Goal: Information Seeking & Learning: Understand process/instructions

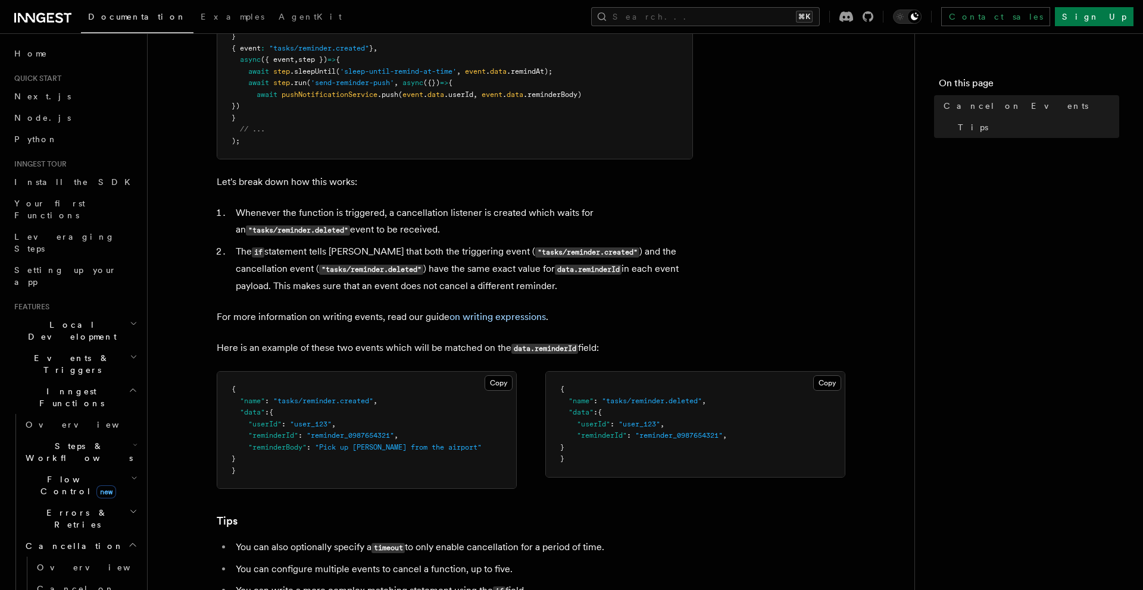
scroll to position [487, 0]
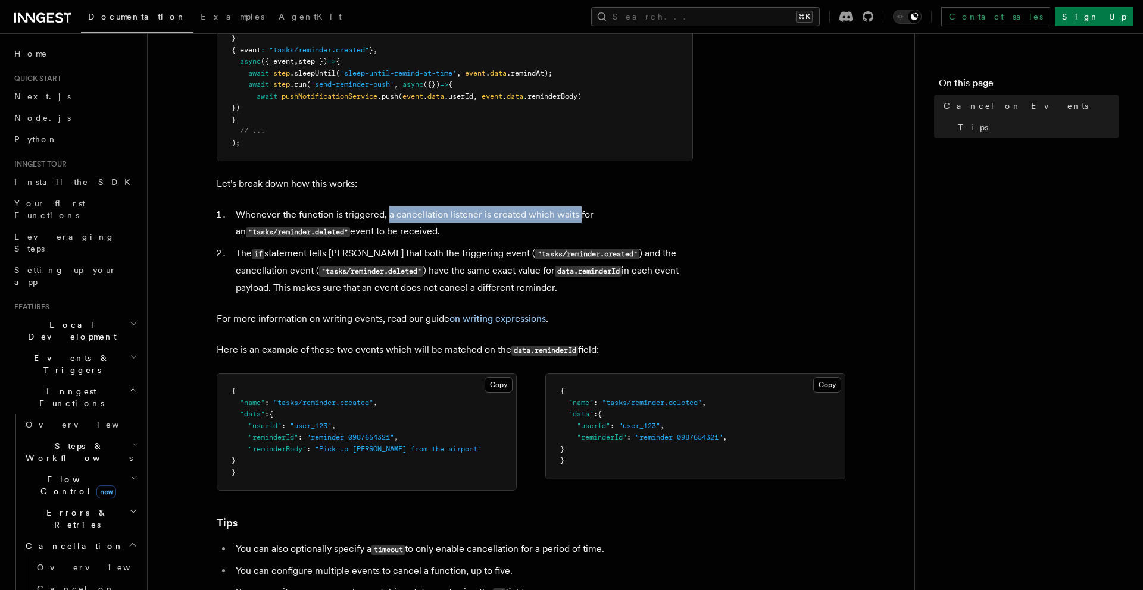
drag, startPoint x: 387, startPoint y: 212, endPoint x: 577, endPoint y: 209, distance: 189.3
click at [577, 209] on li "Whenever the function is triggered, a cancellation listener is created which wa…" at bounding box center [462, 224] width 461 height 34
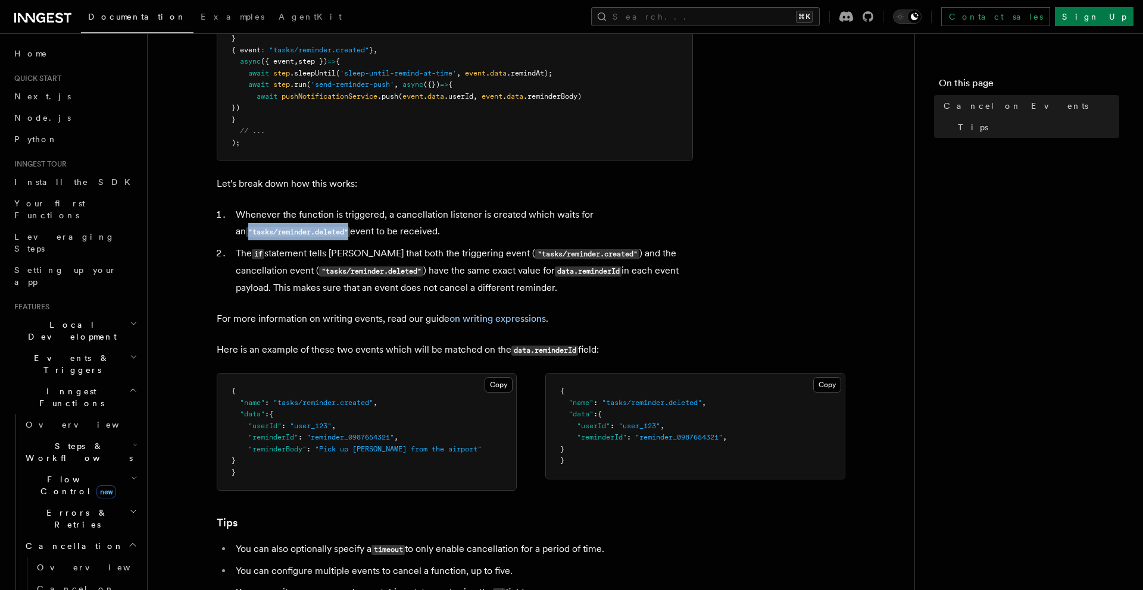
drag, startPoint x: 239, startPoint y: 235, endPoint x: 340, endPoint y: 227, distance: 101.5
click at [340, 227] on code ""tasks/reminder.deleted"" at bounding box center [298, 232] width 104 height 10
click at [366, 229] on li "Whenever the function is triggered, a cancellation listener is created which wa…" at bounding box center [462, 224] width 461 height 34
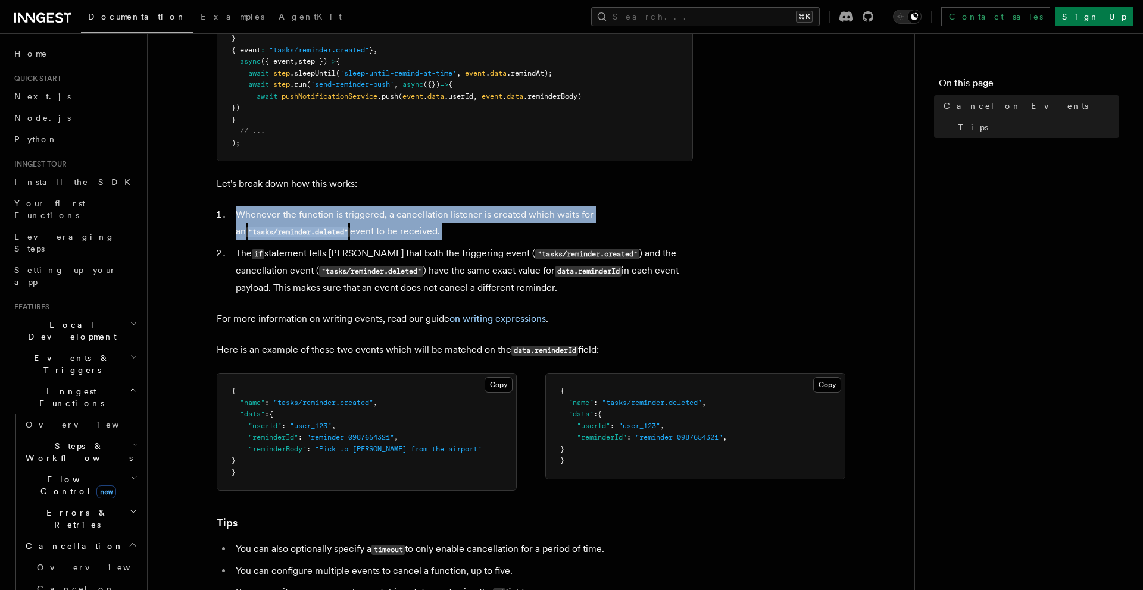
click at [366, 229] on li "Whenever the function is triggered, a cancellation listener is created which wa…" at bounding box center [462, 224] width 461 height 34
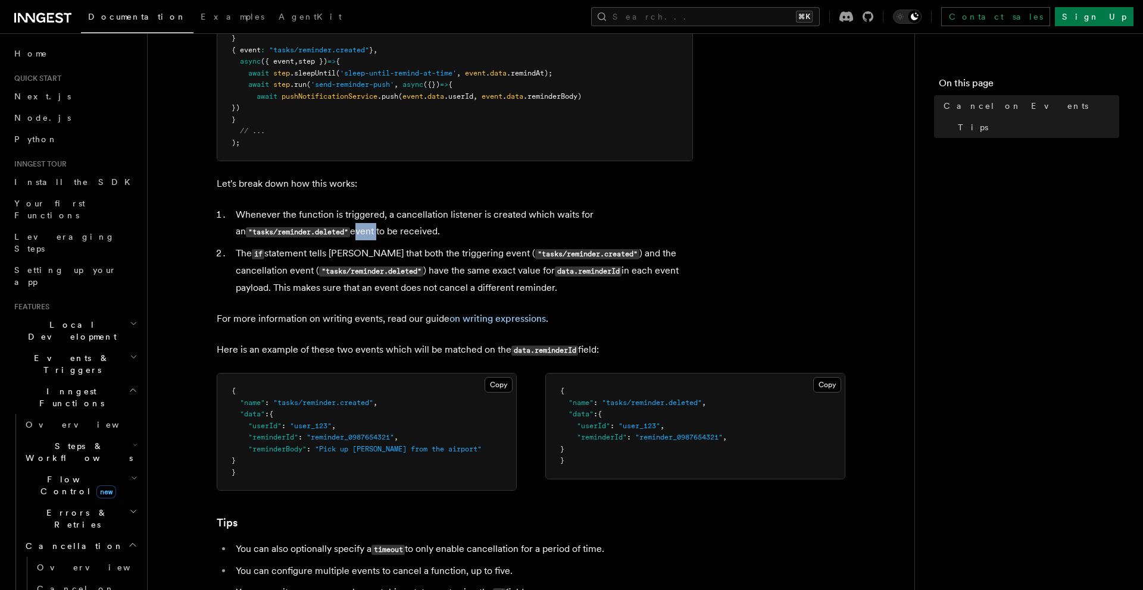
click at [366, 229] on li "Whenever the function is triggered, a cancellation listener is created which wa…" at bounding box center [462, 224] width 461 height 34
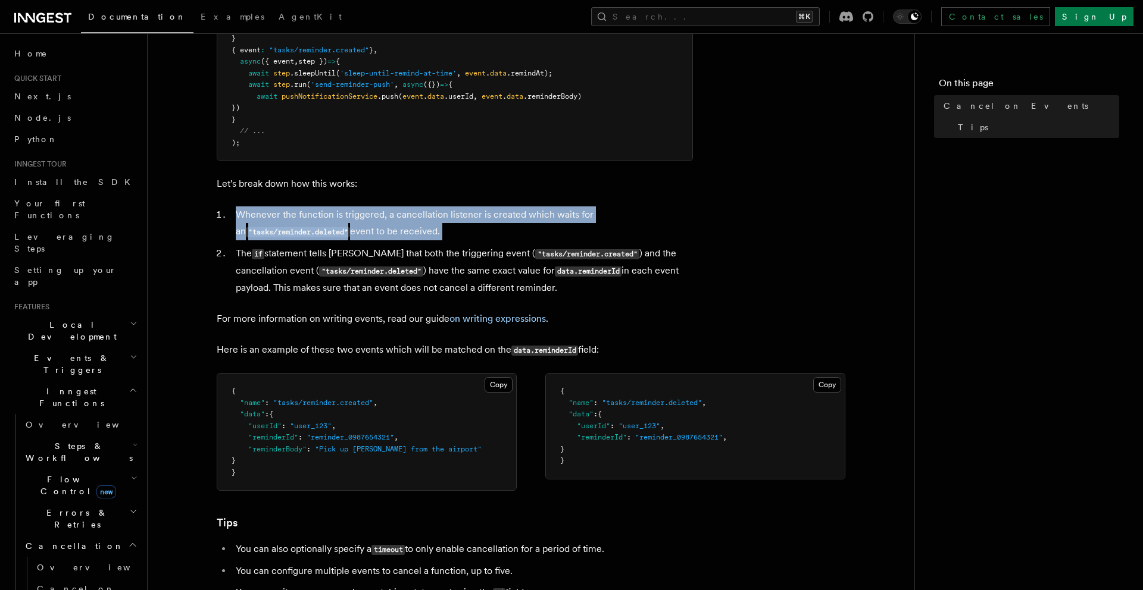
click at [366, 229] on li "Whenever the function is triggered, a cancellation listener is created which wa…" at bounding box center [462, 224] width 461 height 34
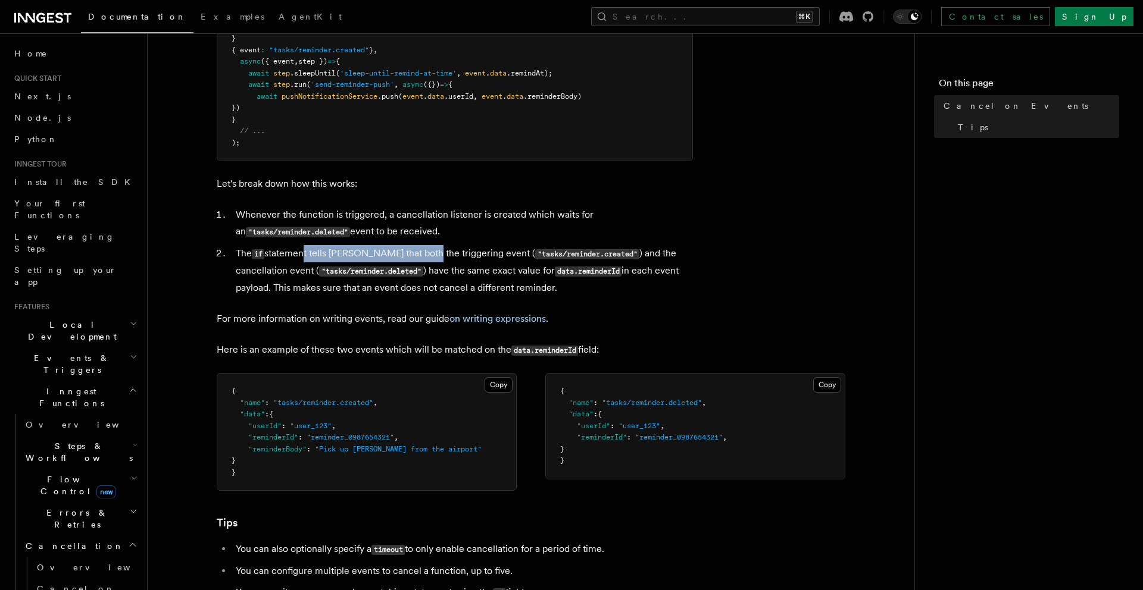
drag, startPoint x: 301, startPoint y: 257, endPoint x: 423, endPoint y: 257, distance: 122.0
click at [423, 257] on li "The if statement tells Inngest that both the triggering event ( "tasks/reminder…" at bounding box center [462, 270] width 461 height 51
click at [424, 257] on li "The if statement tells Inngest that both the triggering event ( "tasks/reminder…" at bounding box center [462, 270] width 461 height 51
drag, startPoint x: 373, startPoint y: 255, endPoint x: 473, endPoint y: 256, distance: 99.4
click at [473, 256] on li "The if statement tells Inngest that both the triggering event ( "tasks/reminder…" at bounding box center [462, 270] width 461 height 51
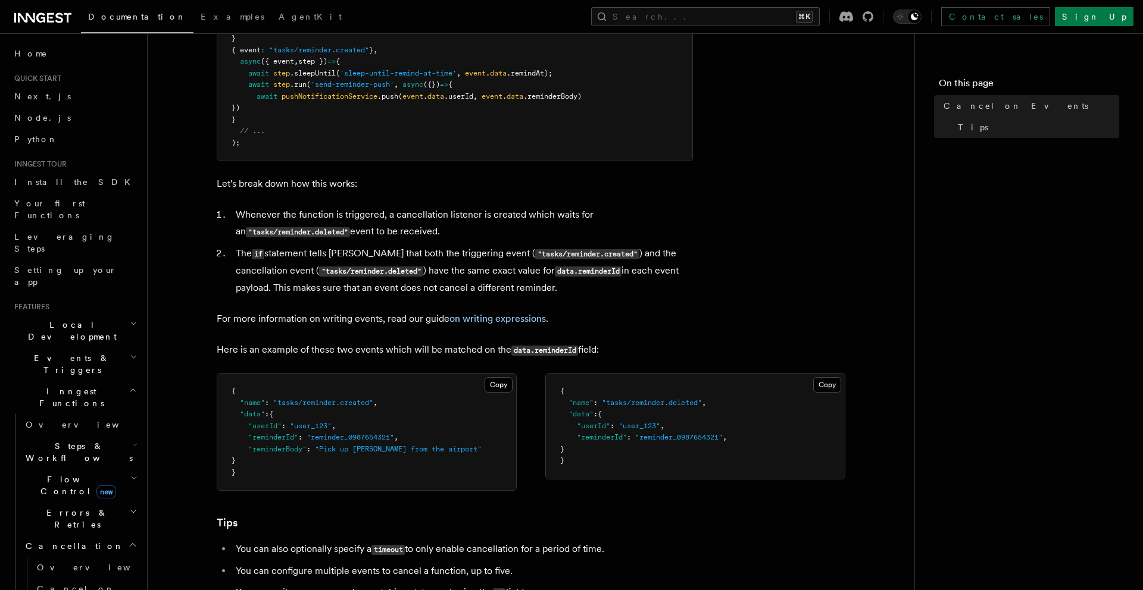
click at [474, 255] on li "The if statement tells Inngest that both the triggering event ( "tasks/reminder…" at bounding box center [462, 270] width 461 height 51
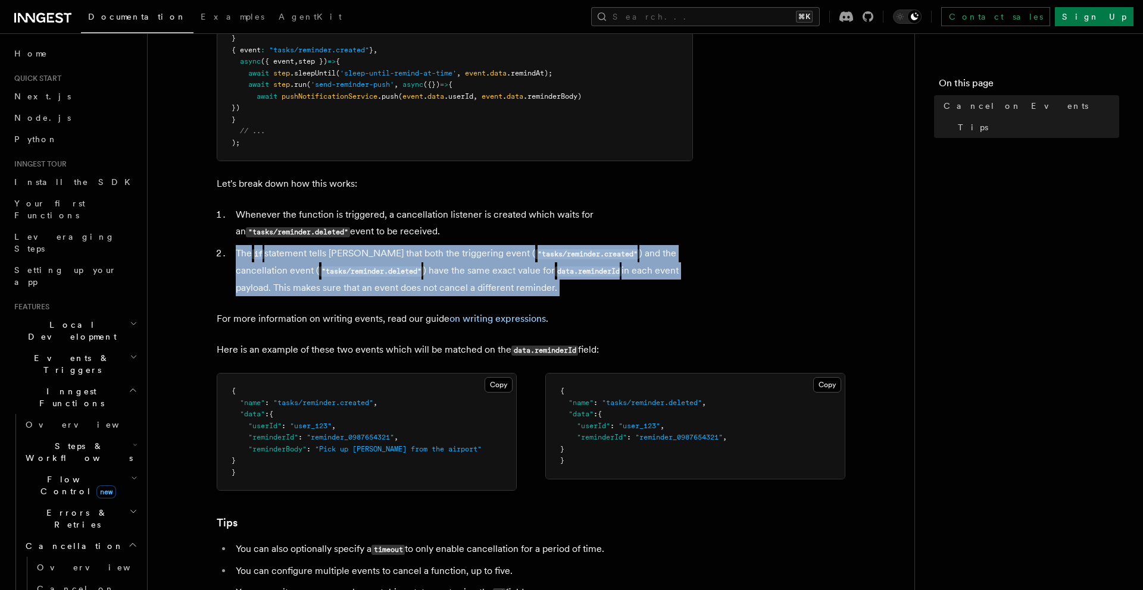
click at [474, 255] on li "The if statement tells Inngest that both the triggering event ( "tasks/reminder…" at bounding box center [462, 270] width 461 height 51
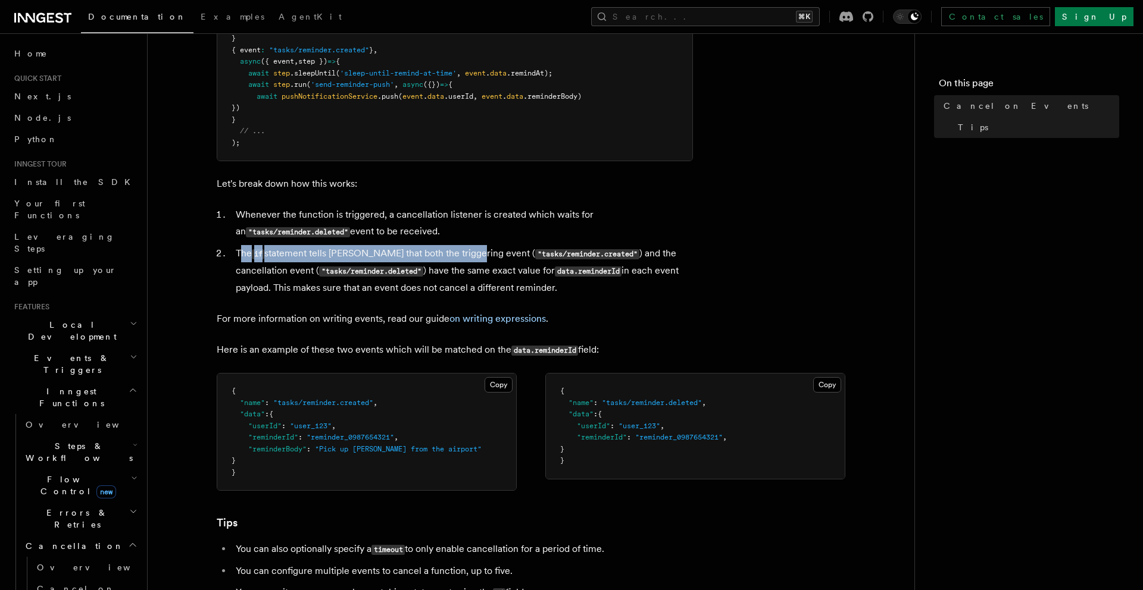
drag, startPoint x: 239, startPoint y: 254, endPoint x: 469, endPoint y: 258, distance: 229.8
click at [469, 258] on li "The if statement tells Inngest that both the triggering event ( "tasks/reminder…" at bounding box center [462, 270] width 461 height 51
click at [547, 254] on code ""tasks/reminder.created"" at bounding box center [587, 254] width 104 height 10
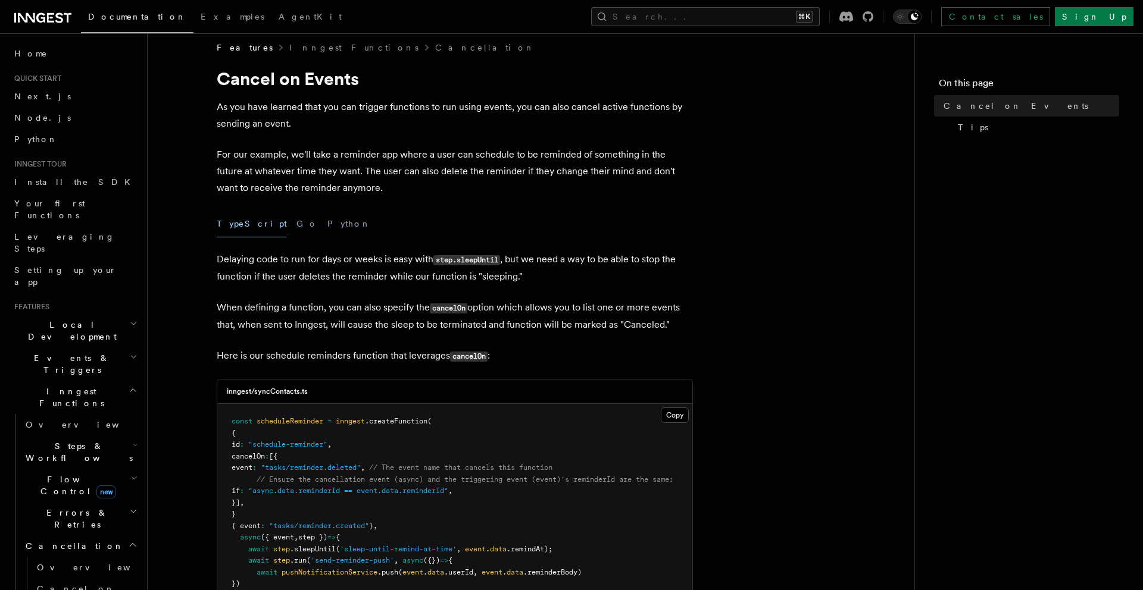
scroll to position [0, 0]
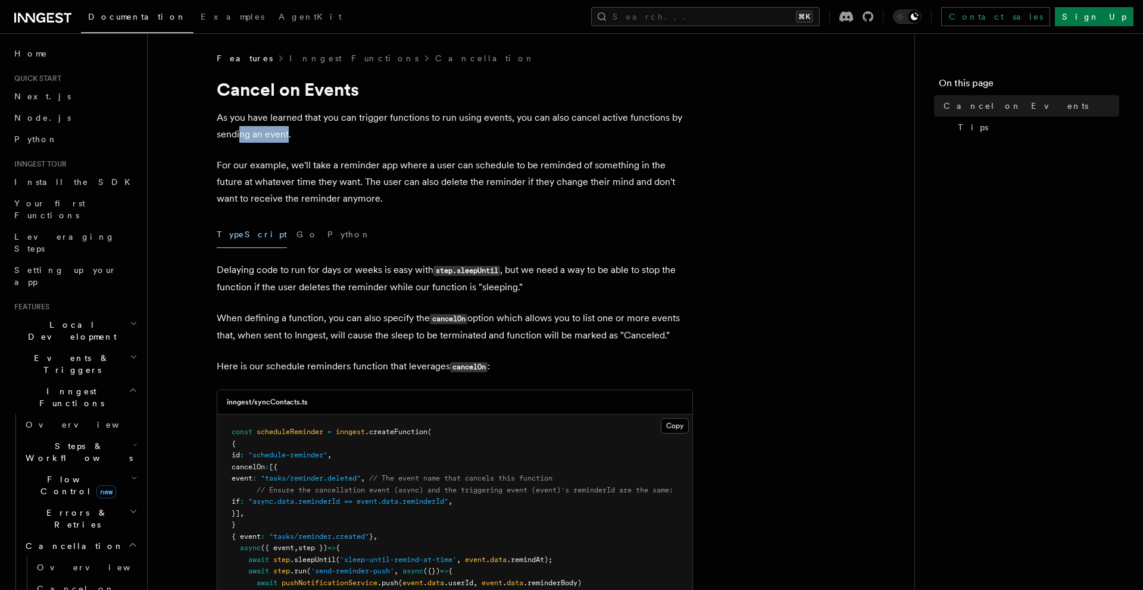
drag, startPoint x: 241, startPoint y: 139, endPoint x: 287, endPoint y: 139, distance: 46.4
click at [287, 139] on p "As you have learned that you can trigger functions to run using events, you can…" at bounding box center [455, 126] width 476 height 33
click at [276, 165] on p "For our example, we'll take a reminder app where a user can schedule to be remi…" at bounding box center [455, 182] width 476 height 50
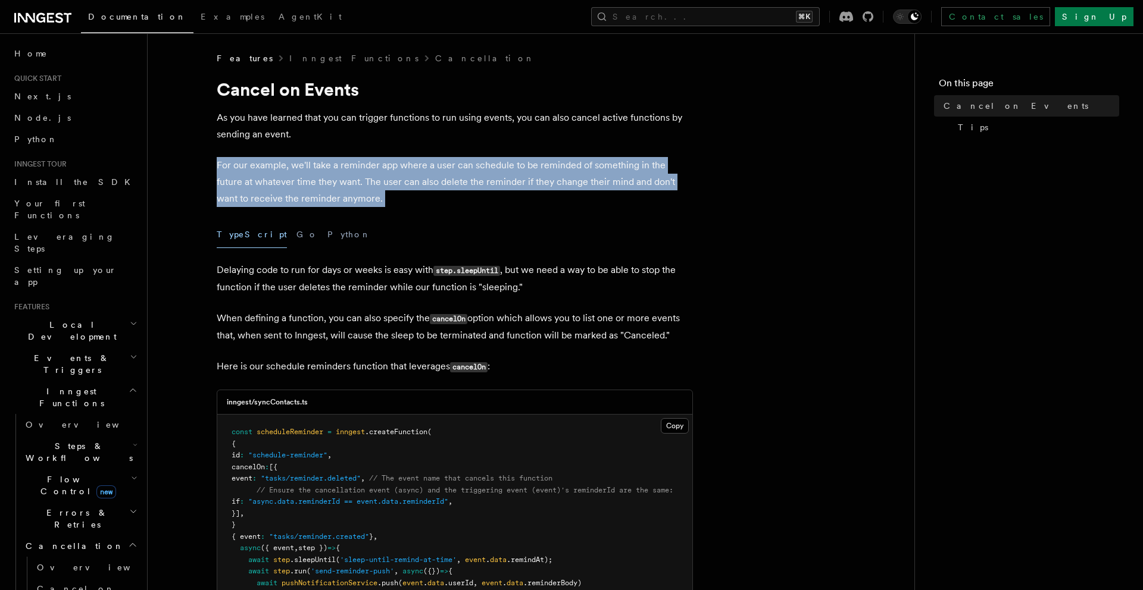
click at [276, 165] on p "For our example, we'll take a reminder app where a user can schedule to be remi…" at bounding box center [455, 182] width 476 height 50
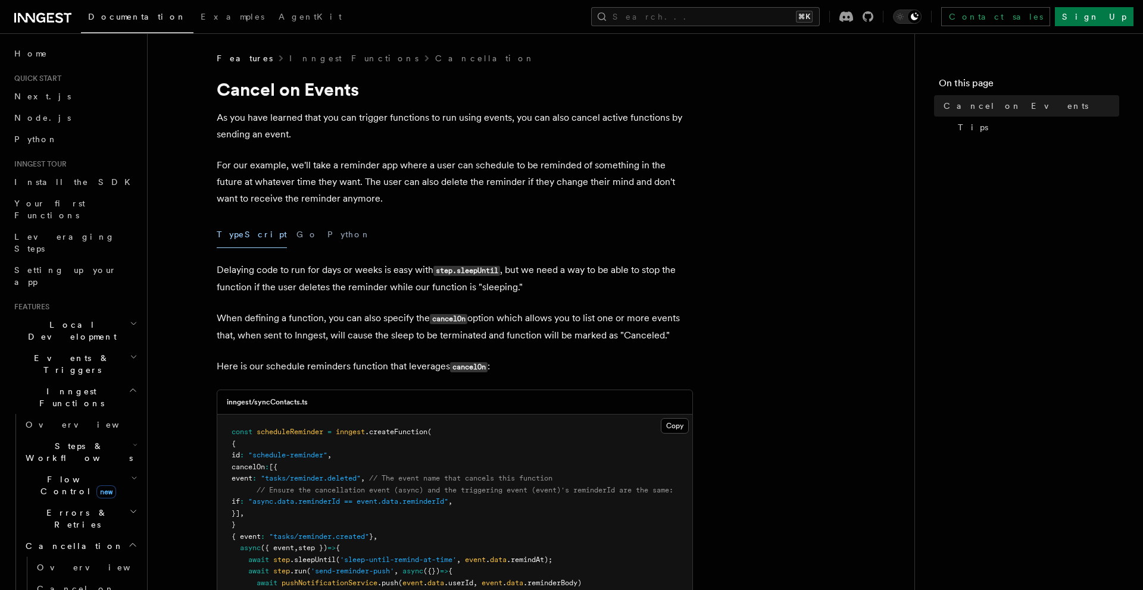
click at [357, 263] on p "Delaying code to run for days or weeks is easy with step.sleepUntil , but we ne…" at bounding box center [455, 279] width 476 height 34
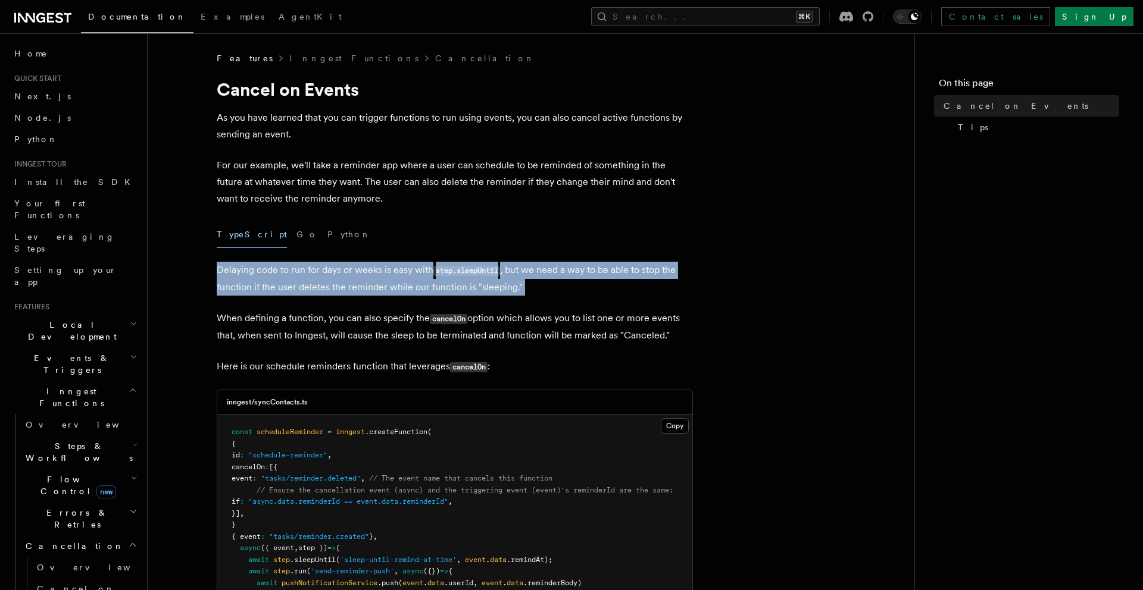
click at [357, 263] on p "Delaying code to run for days or weeks is easy with step.sleepUntil , but we ne…" at bounding box center [455, 279] width 476 height 34
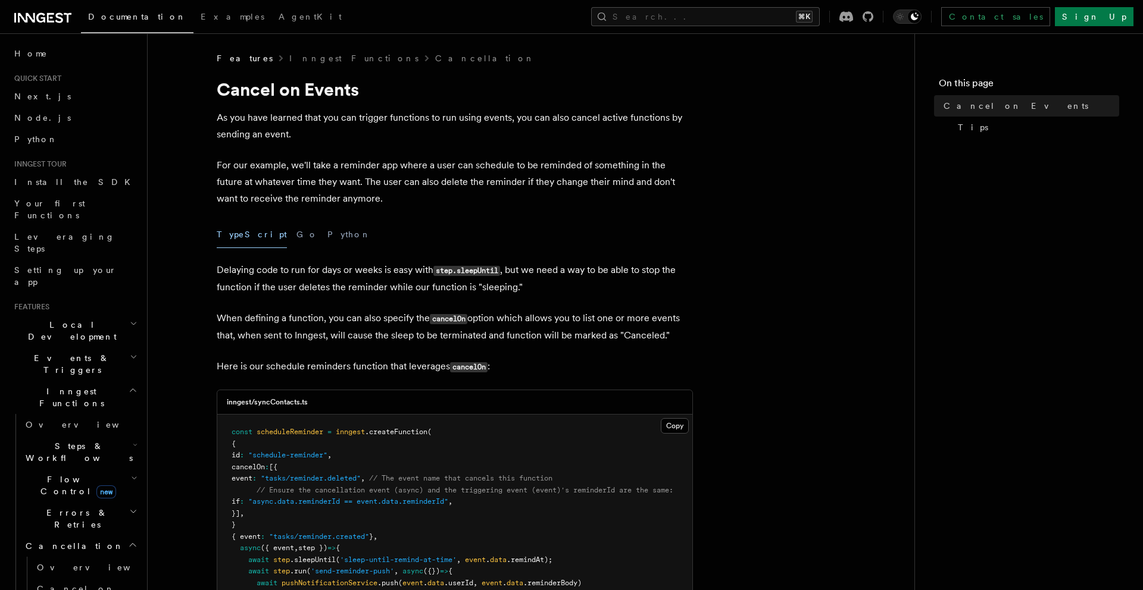
click at [392, 314] on p "When defining a function, you can also specify the cancelOn option which allows…" at bounding box center [455, 327] width 476 height 34
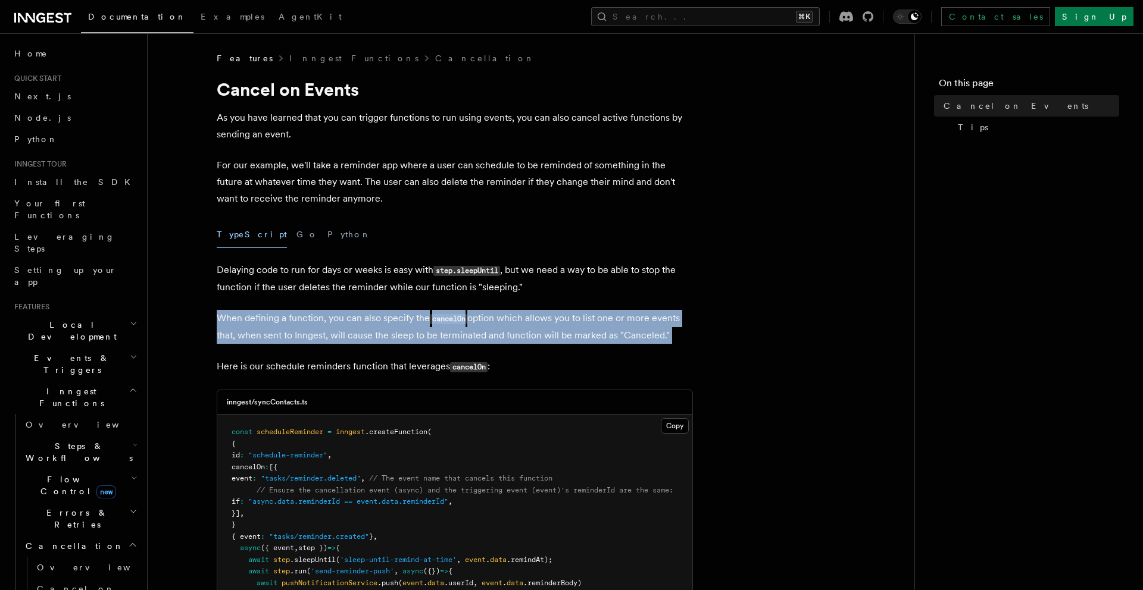
click at [392, 314] on p "When defining a function, you can also specify the cancelOn option which allows…" at bounding box center [455, 327] width 476 height 34
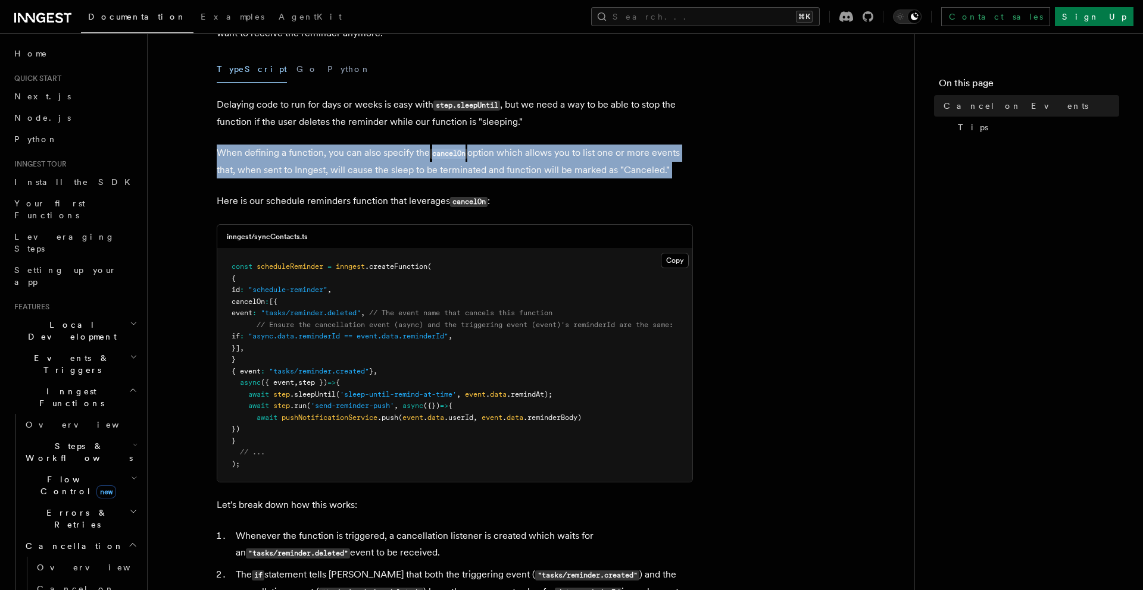
scroll to position [169, 0]
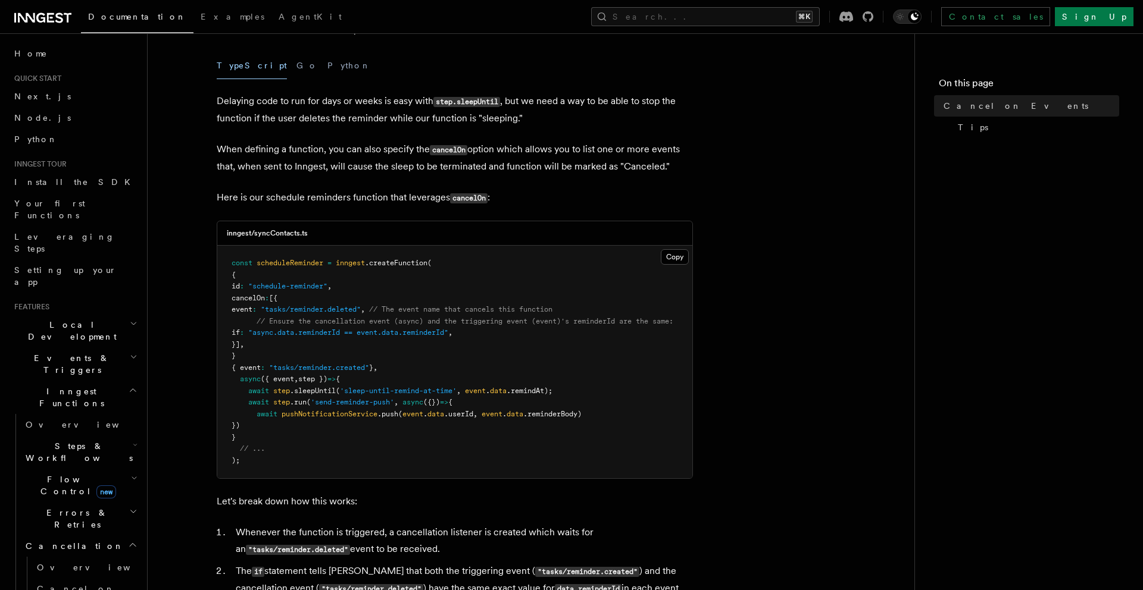
click at [360, 196] on p "Here is our schedule reminders function that leverages cancelOn :" at bounding box center [455, 197] width 476 height 17
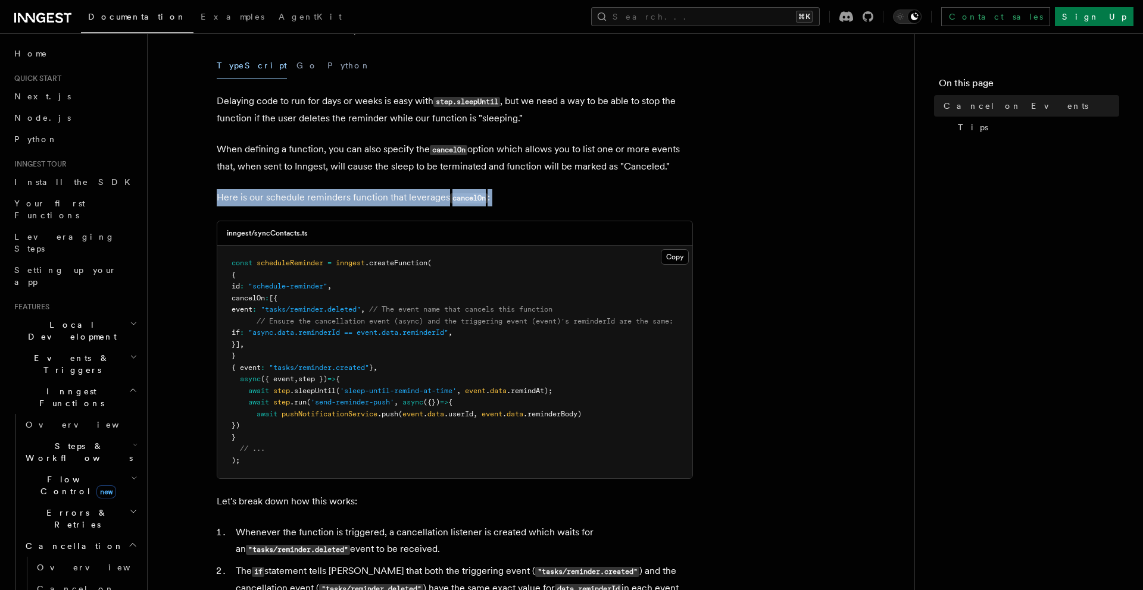
click at [360, 196] on p "Here is our schedule reminders function that leverages cancelOn :" at bounding box center [455, 197] width 476 height 17
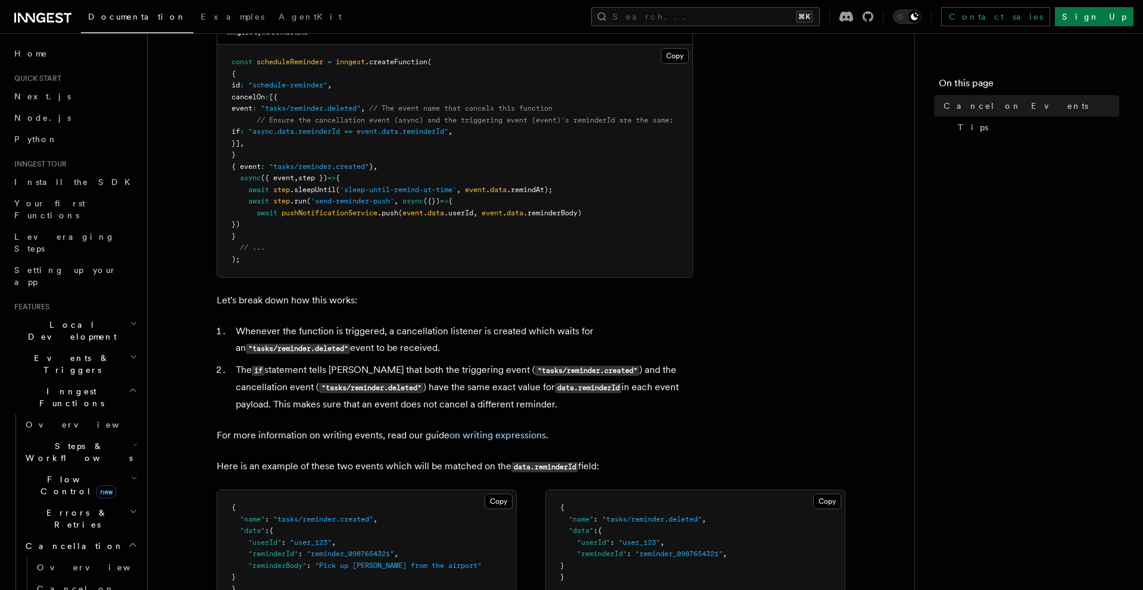
scroll to position [371, 0]
click at [314, 348] on code ""tasks/reminder.deleted"" at bounding box center [298, 348] width 104 height 10
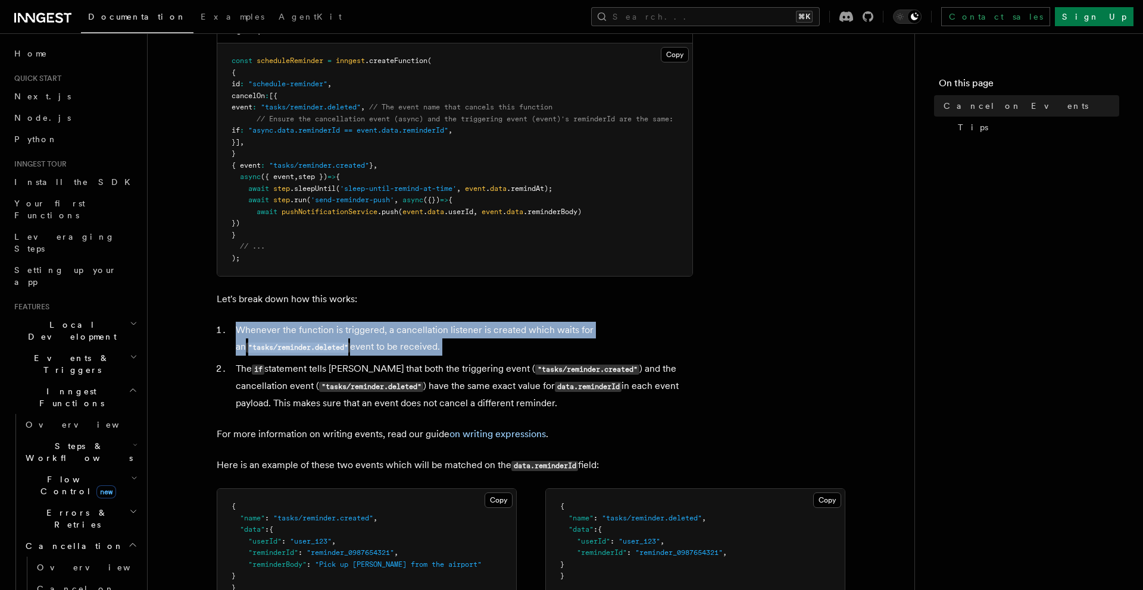
click at [314, 348] on code ""tasks/reminder.deleted"" at bounding box center [298, 348] width 104 height 10
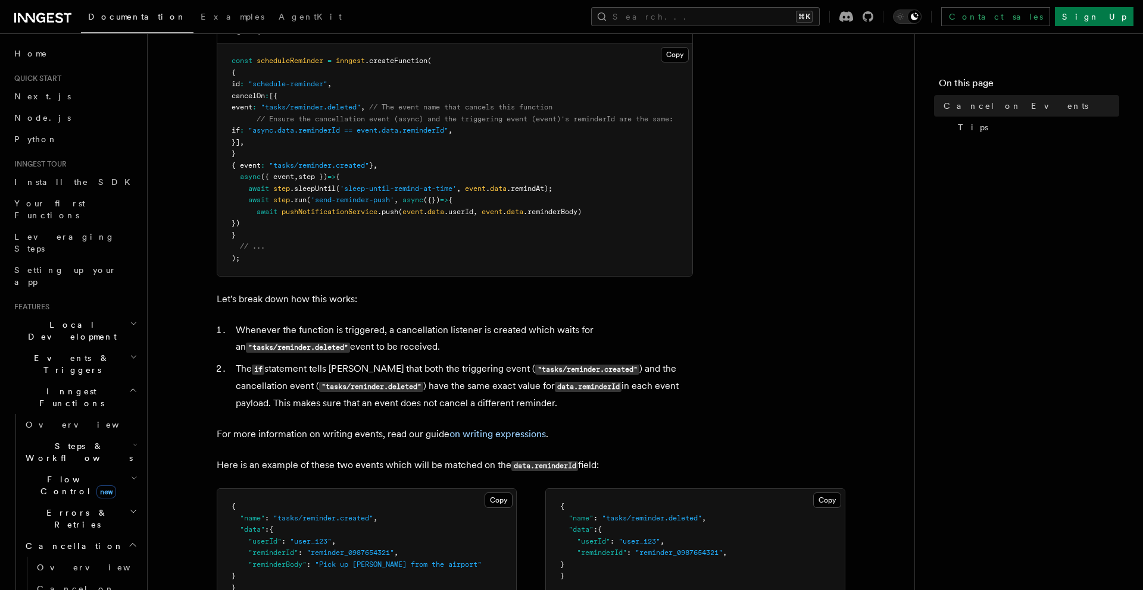
click at [330, 393] on li "The if statement tells Inngest that both the triggering event ( "tasks/reminder…" at bounding box center [462, 386] width 461 height 51
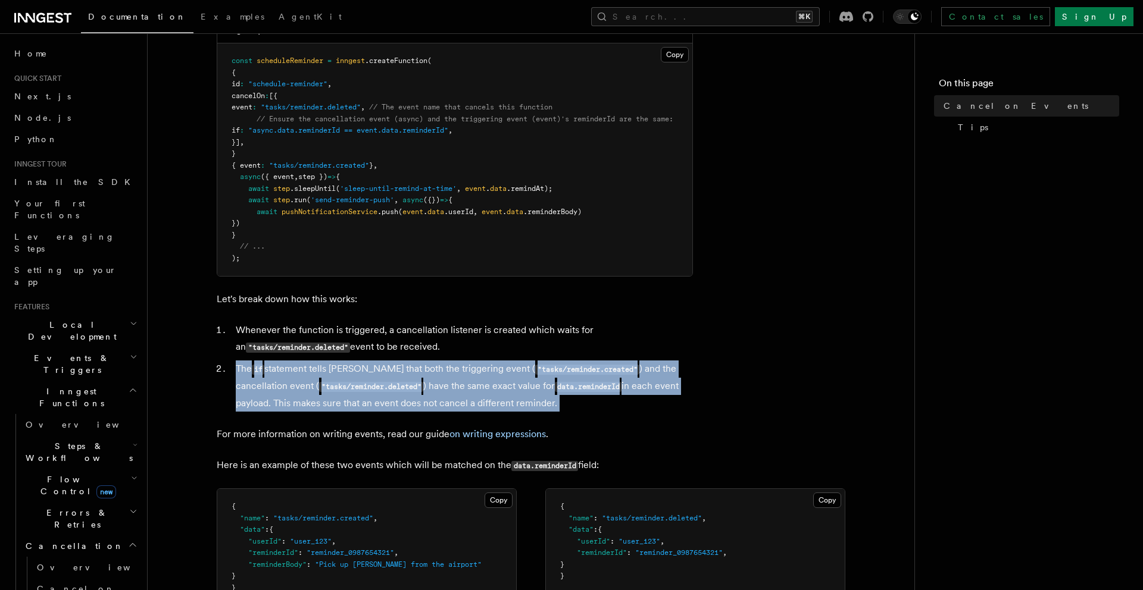
click at [330, 393] on li "The if statement tells Inngest that both the triggering event ( "tasks/reminder…" at bounding box center [462, 386] width 461 height 51
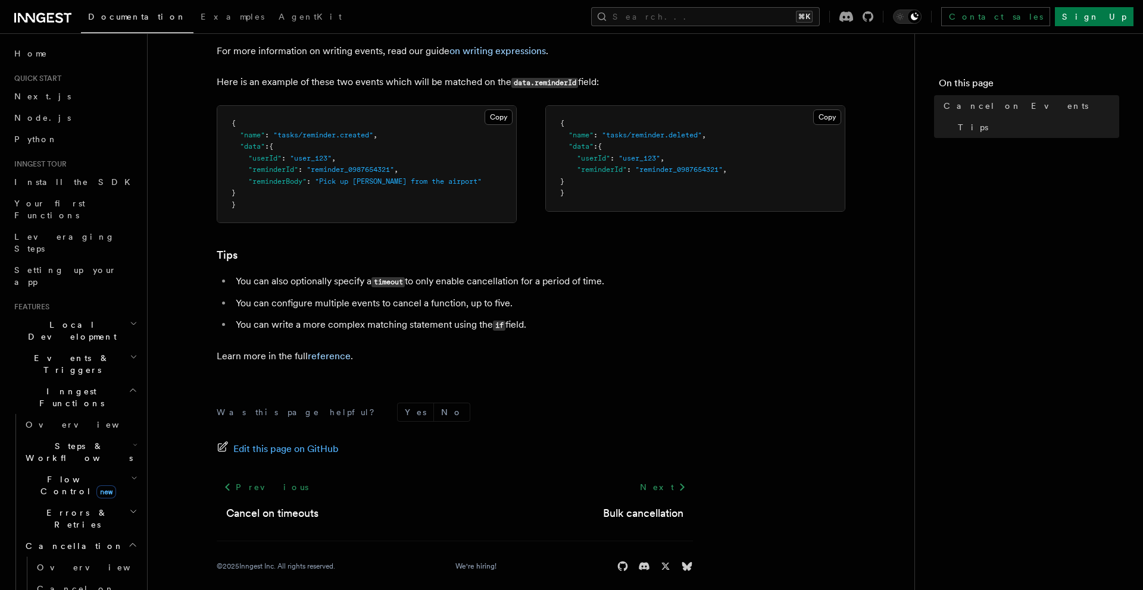
scroll to position [760, 0]
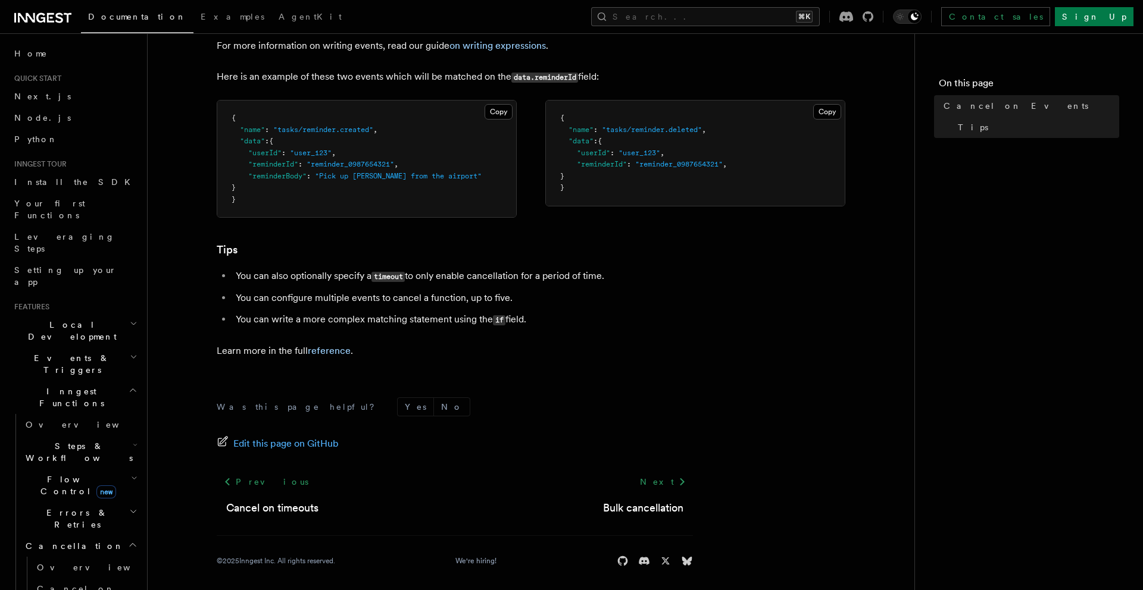
click at [343, 315] on li "You can write a more complex matching statement using the if field." at bounding box center [462, 319] width 461 height 17
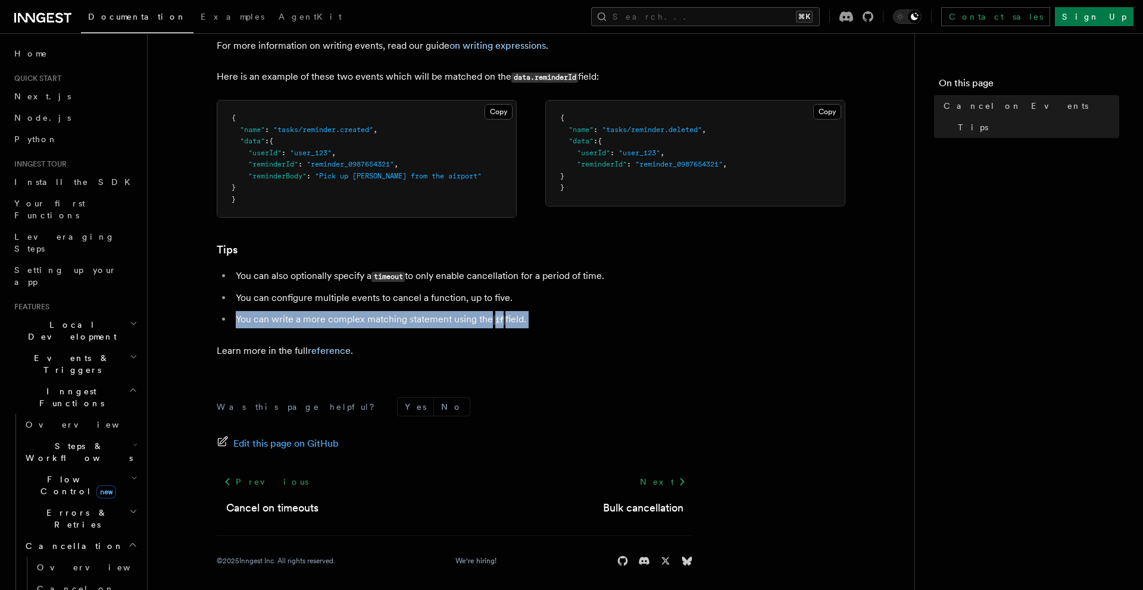
click at [343, 315] on li "You can write a more complex matching statement using the if field." at bounding box center [462, 319] width 461 height 17
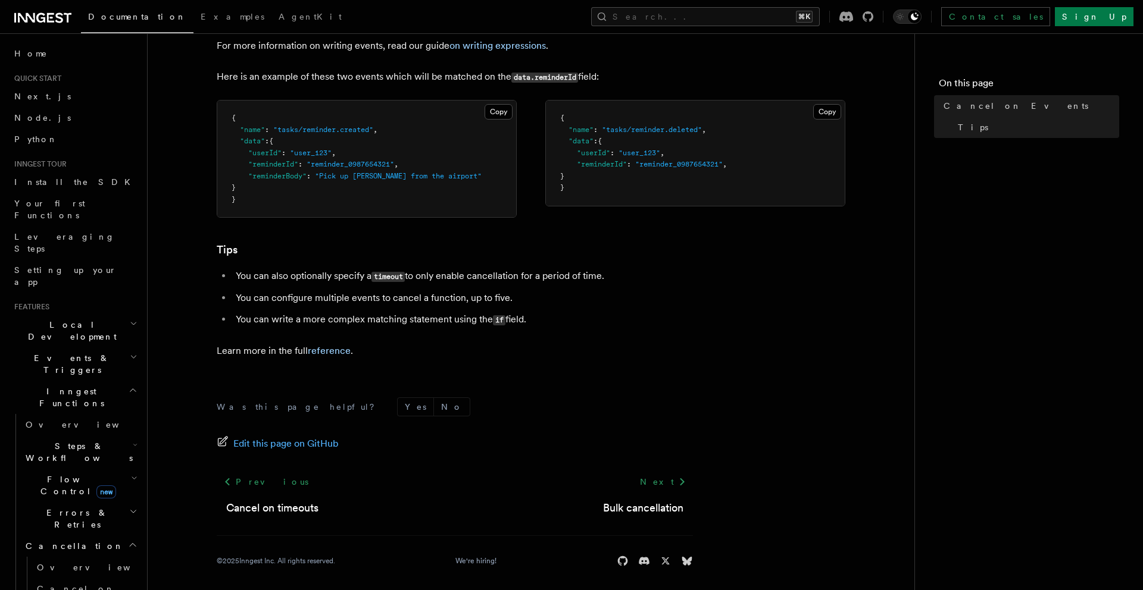
click at [336, 301] on li "You can configure multiple events to cancel a function, up to five." at bounding box center [462, 298] width 461 height 17
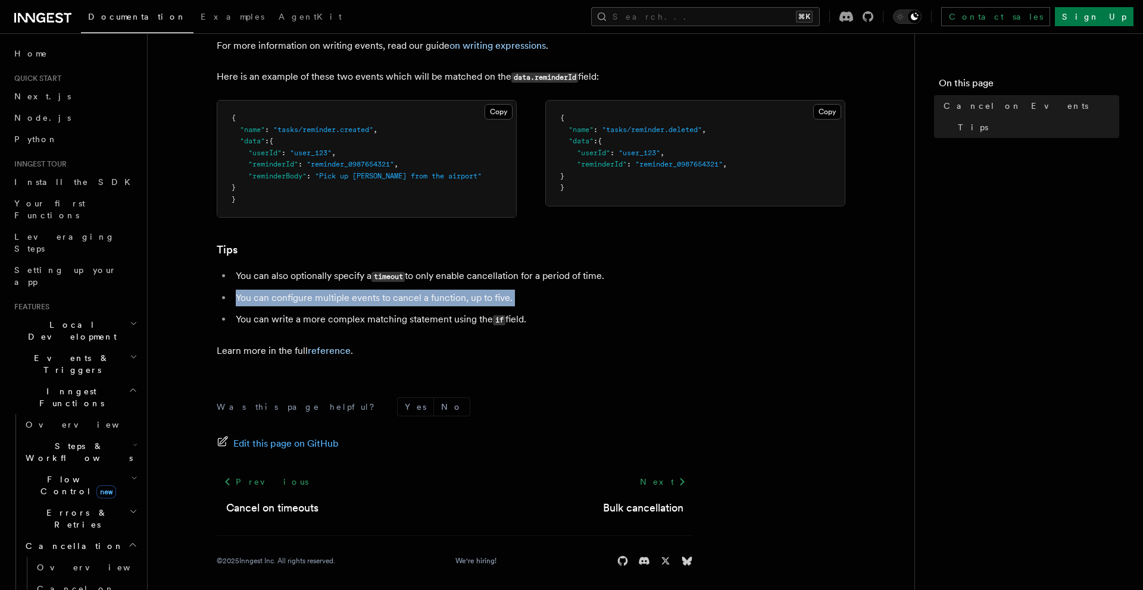
click at [336, 301] on li "You can configure multiple events to cancel a function, up to five." at bounding box center [462, 298] width 461 height 17
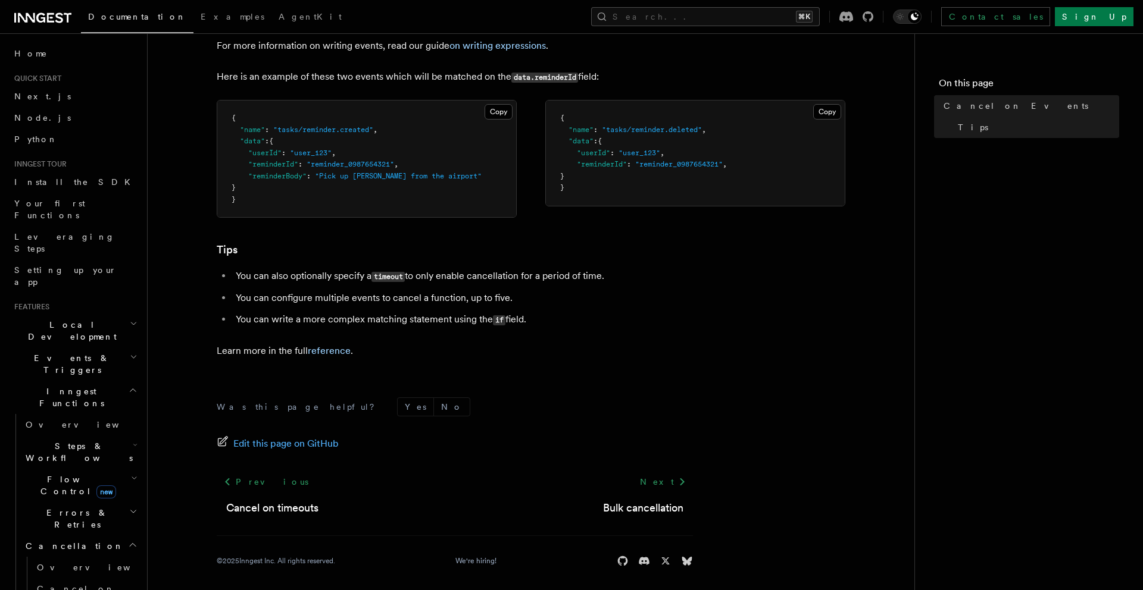
click at [328, 275] on li "You can also optionally specify a timeout to only enable cancellation for a per…" at bounding box center [462, 276] width 461 height 17
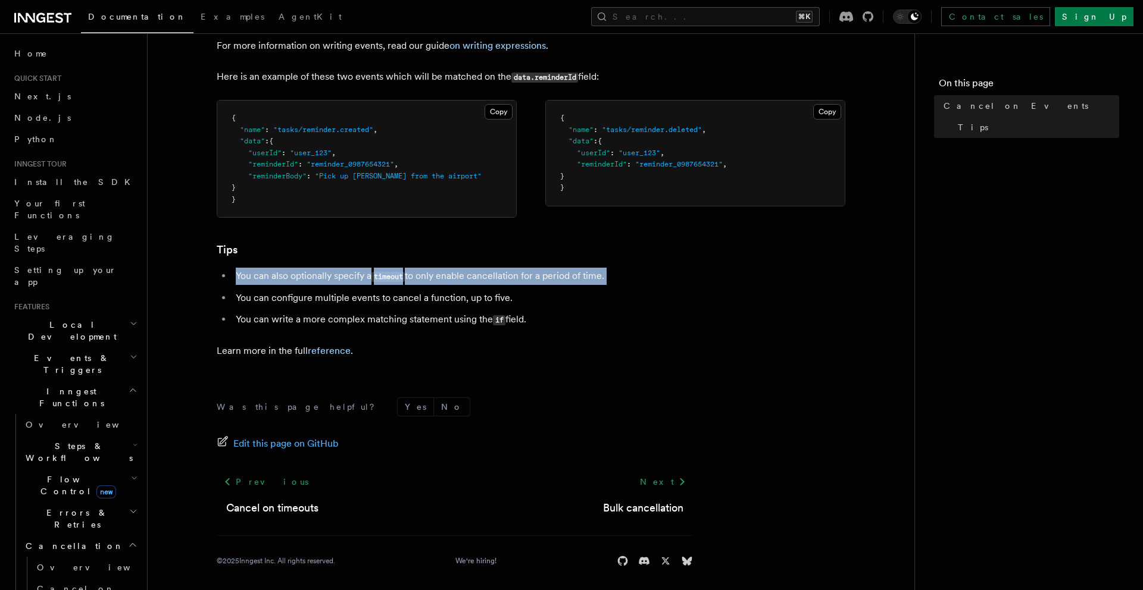
click at [328, 275] on li "You can also optionally specify a timeout to only enable cancellation for a per…" at bounding box center [462, 276] width 461 height 17
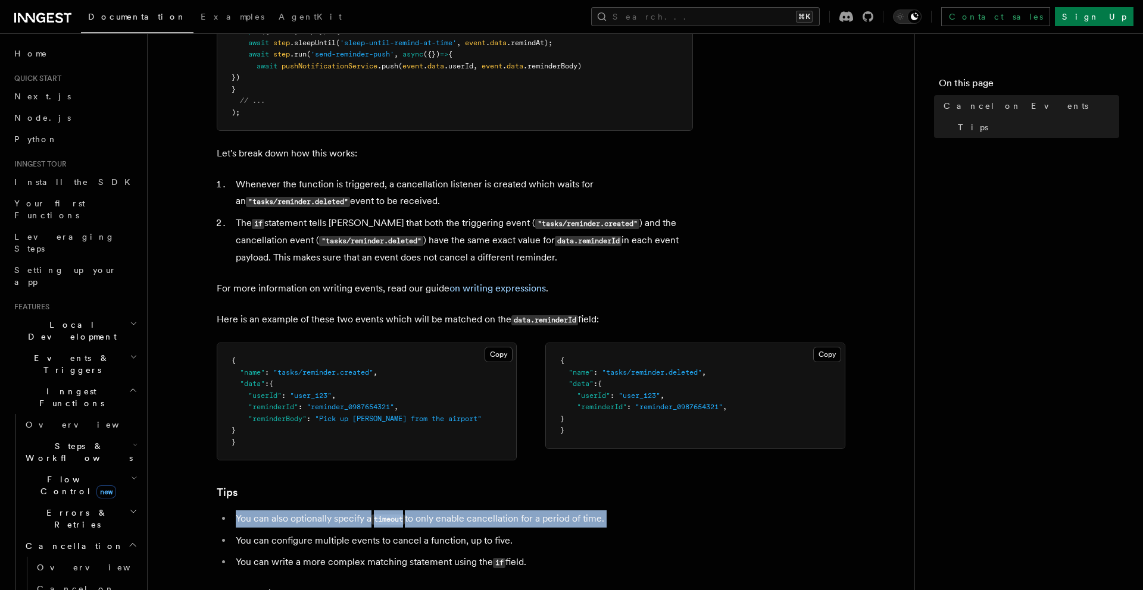
scroll to position [518, 0]
click at [105, 584] on span "Cancel on timeouts" at bounding box center [76, 594] width 78 height 21
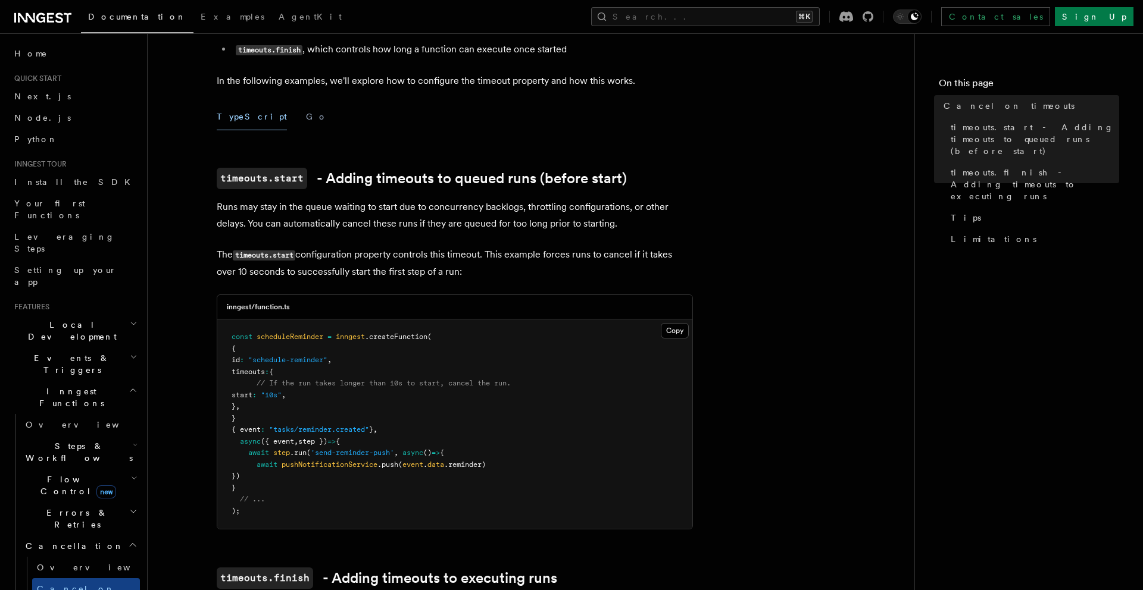
scroll to position [157, 0]
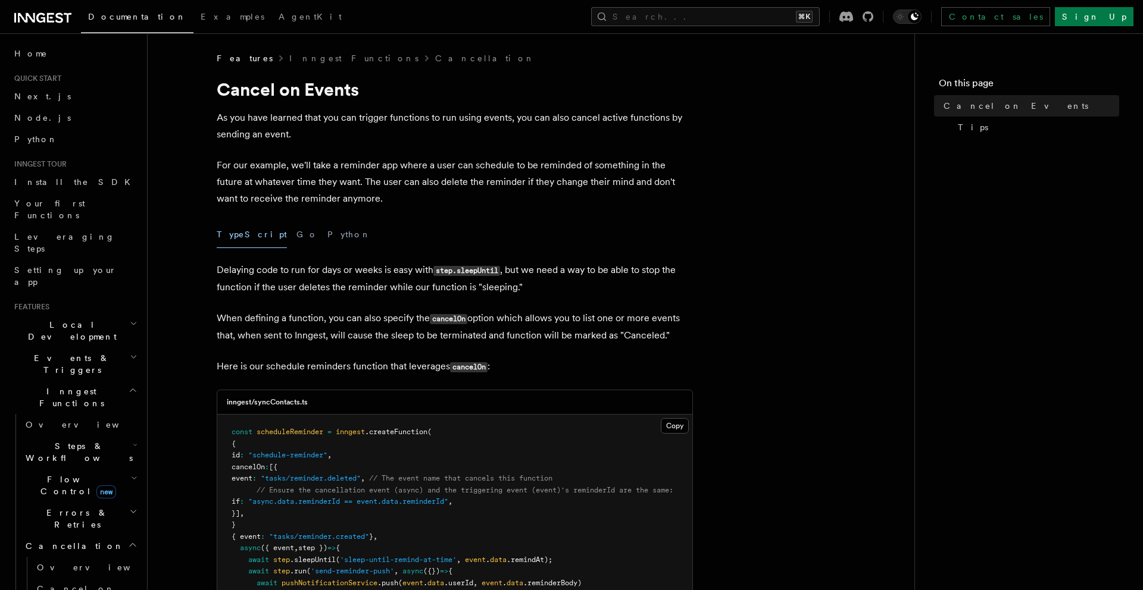
click at [346, 315] on p "When defining a function, you can also specify the cancelOn option which allows…" at bounding box center [455, 327] width 476 height 34
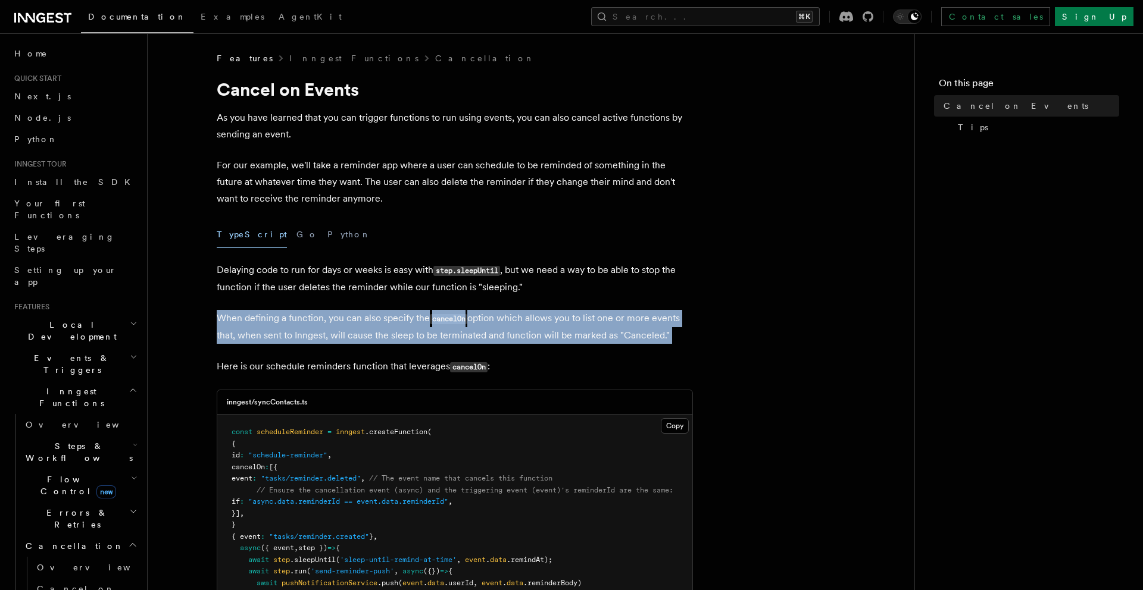
click at [346, 315] on p "When defining a function, you can also specify the cancelOn option which allows…" at bounding box center [455, 327] width 476 height 34
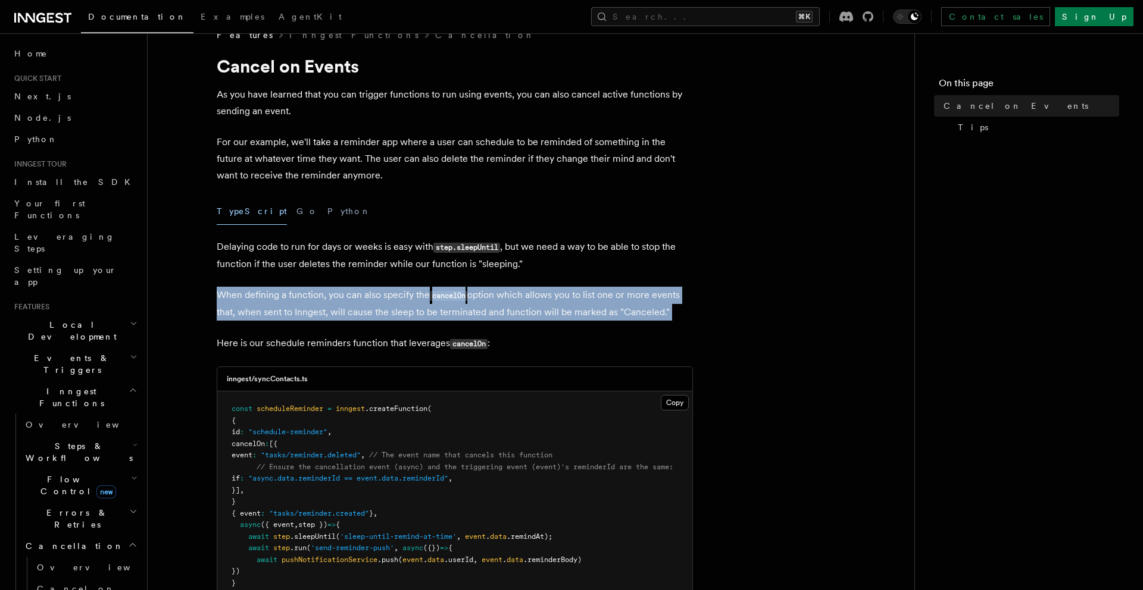
scroll to position [57, 0]
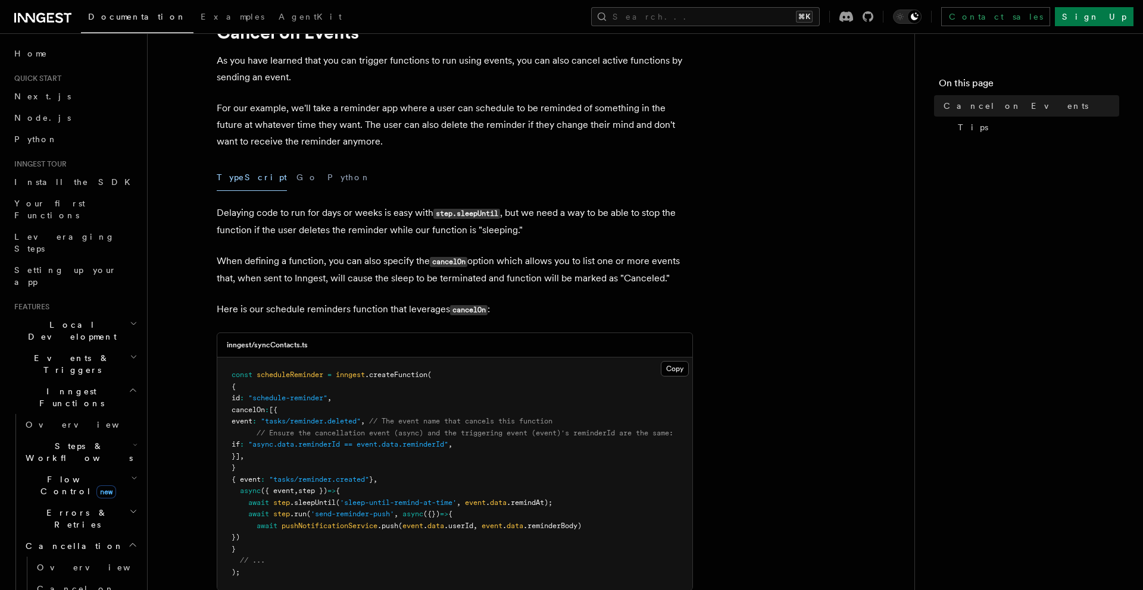
click at [469, 303] on p "Here is our schedule reminders function that leverages cancelOn :" at bounding box center [455, 309] width 476 height 17
drag, startPoint x: 317, startPoint y: 262, endPoint x: 368, endPoint y: 266, distance: 51.4
click at [368, 266] on p "When defining a function, you can also specify the cancelOn option which allows…" at bounding box center [455, 270] width 476 height 34
click at [371, 266] on p "When defining a function, you can also specify the cancelOn option which allows…" at bounding box center [455, 270] width 476 height 34
click at [459, 265] on code "cancelOn" at bounding box center [448, 262] width 37 height 10
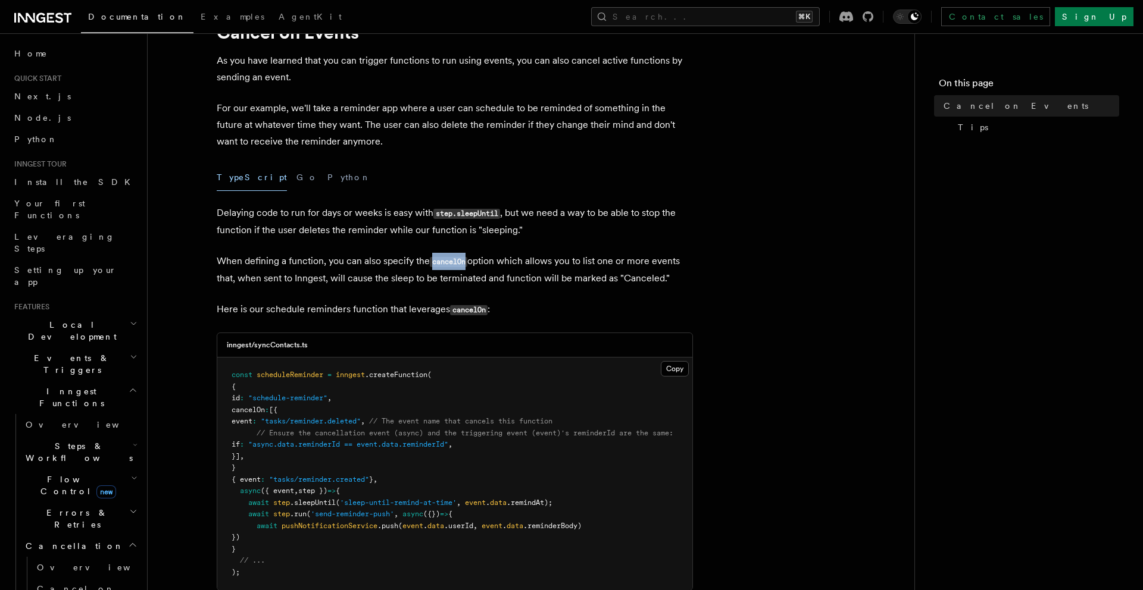
click at [459, 265] on code "cancelOn" at bounding box center [448, 262] width 37 height 10
click at [483, 262] on p "When defining a function, you can also specify the cancelOn option which allows…" at bounding box center [455, 270] width 476 height 34
drag, startPoint x: 518, startPoint y: 261, endPoint x: 569, endPoint y: 262, distance: 50.6
click at [569, 262] on p "When defining a function, you can also specify the cancelOn option which allows…" at bounding box center [455, 270] width 476 height 34
click at [572, 262] on p "When defining a function, you can also specify the cancelOn option which allows…" at bounding box center [455, 270] width 476 height 34
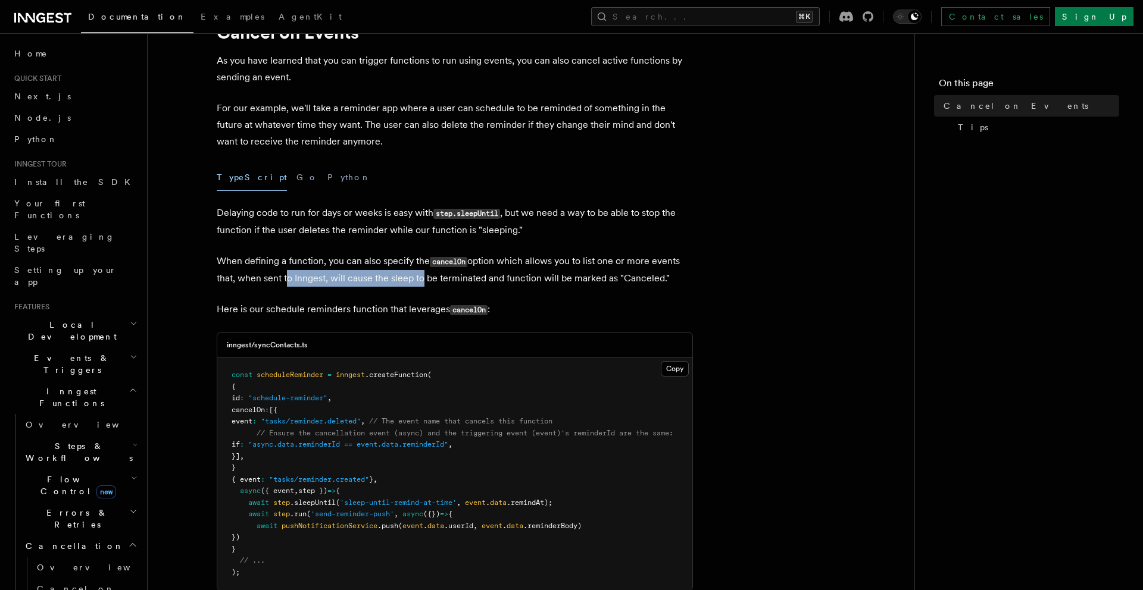
drag, startPoint x: 283, startPoint y: 282, endPoint x: 418, endPoint y: 284, distance: 135.1
click at [418, 284] on p "When defining a function, you can also specify the cancelOn option which allows…" at bounding box center [455, 270] width 476 height 34
drag, startPoint x: 426, startPoint y: 281, endPoint x: 426, endPoint y: 273, distance: 7.8
click at [426, 275] on p "When defining a function, you can also specify the cancelOn option which allows…" at bounding box center [455, 270] width 476 height 34
click at [426, 273] on p "When defining a function, you can also specify the cancelOn option which allows…" at bounding box center [455, 270] width 476 height 34
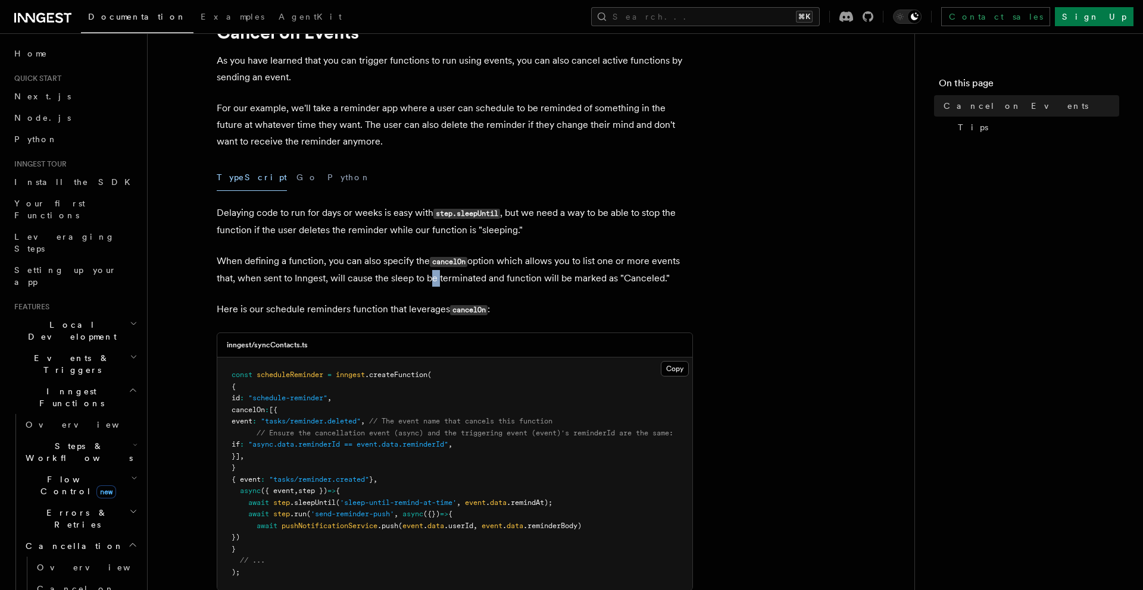
click at [426, 273] on p "When defining a function, you can also specify the cancelOn option which allows…" at bounding box center [455, 270] width 476 height 34
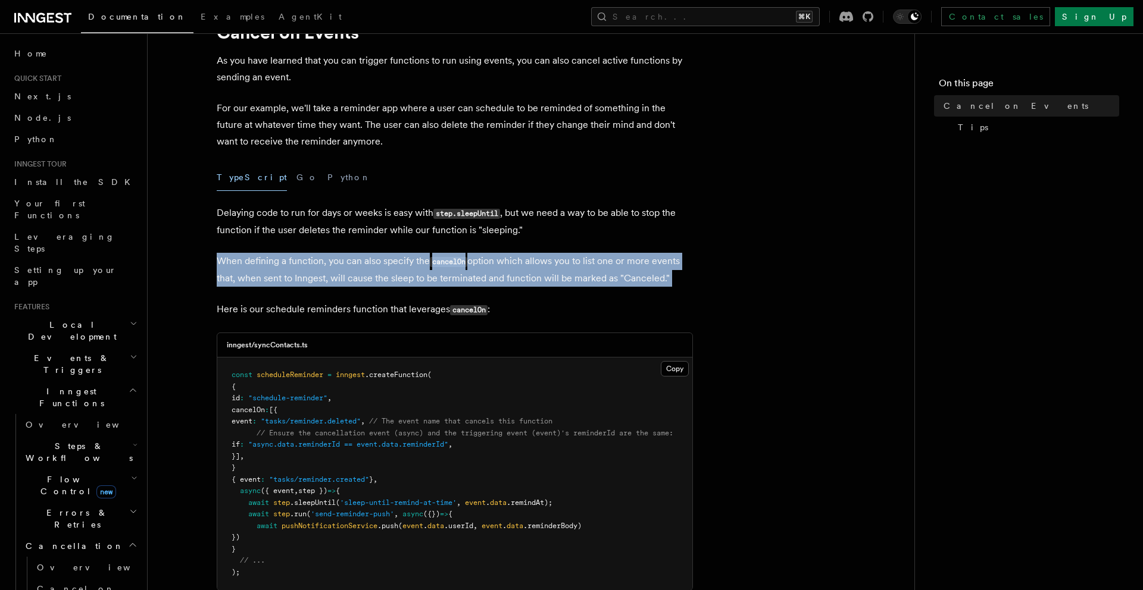
click at [426, 273] on p "When defining a function, you can also specify the cancelOn option which allows…" at bounding box center [455, 270] width 476 height 34
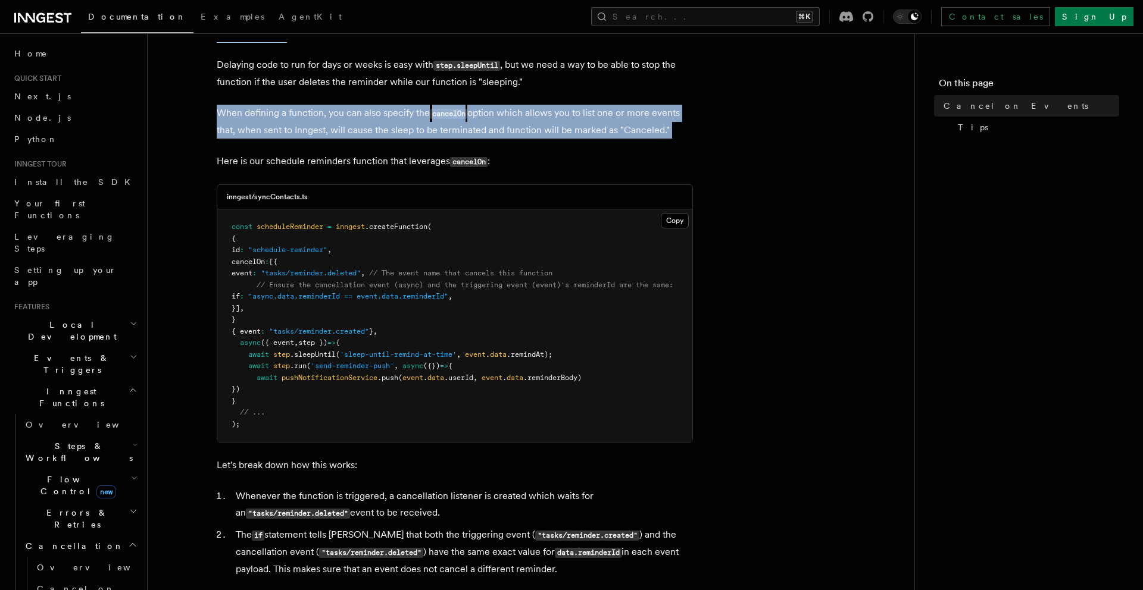
scroll to position [207, 0]
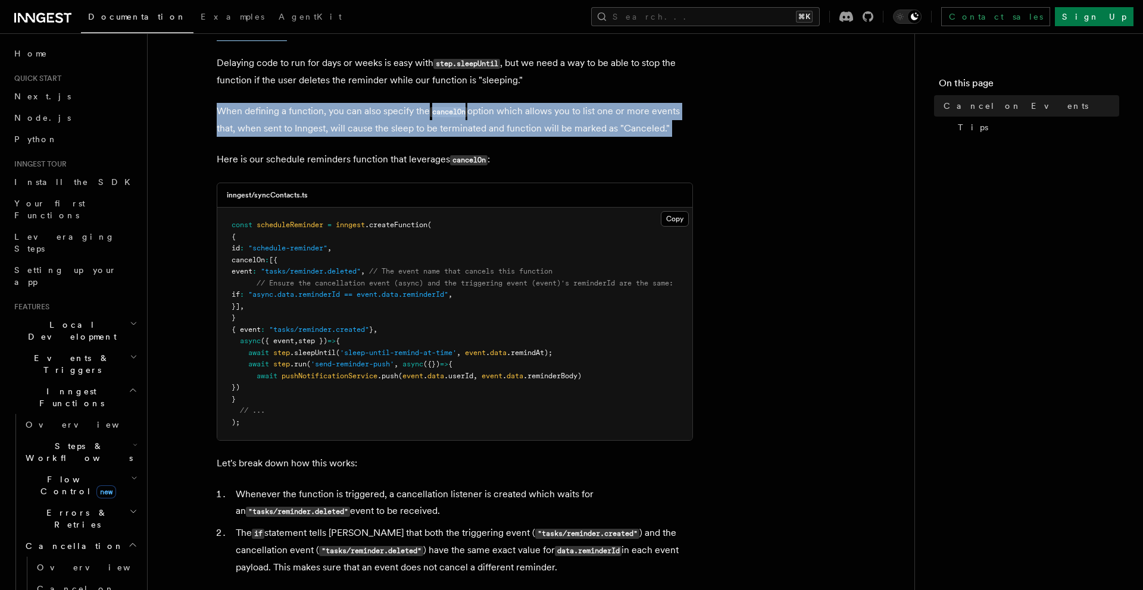
click at [87, 536] on h2 "Cancellation" at bounding box center [80, 546] width 119 height 21
click at [89, 536] on h2 "Cancellation" at bounding box center [80, 546] width 119 height 21
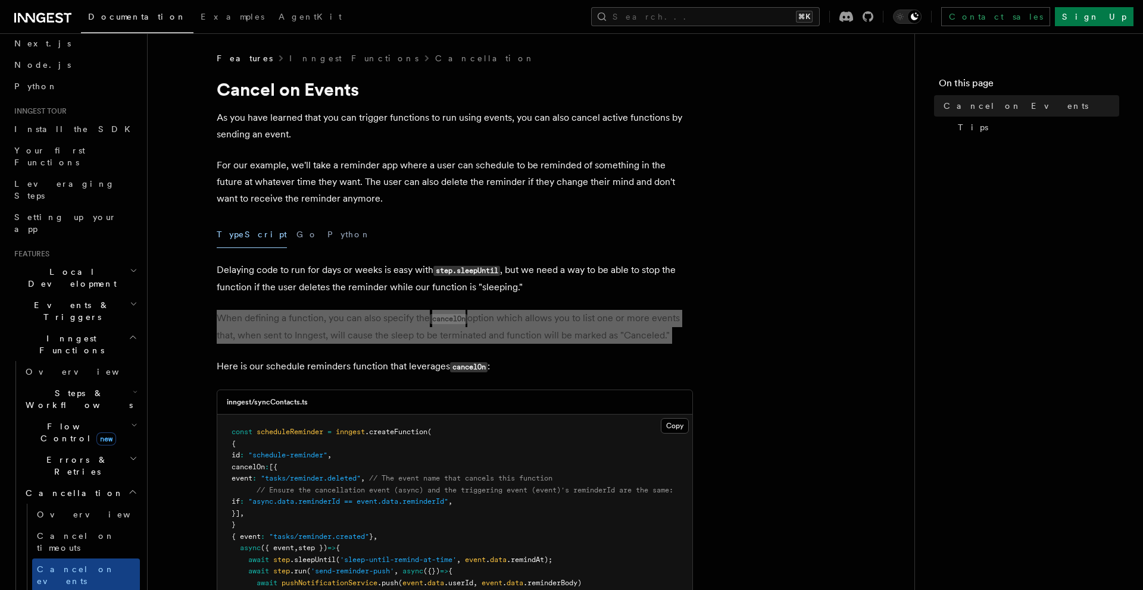
scroll to position [98, 0]
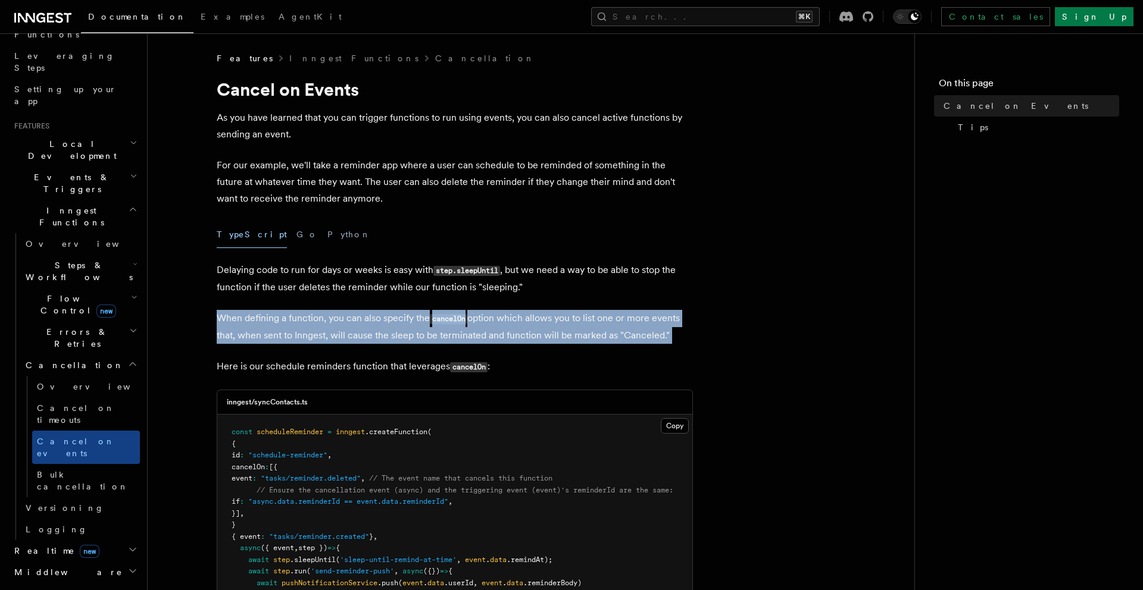
scroll to position [182, 0]
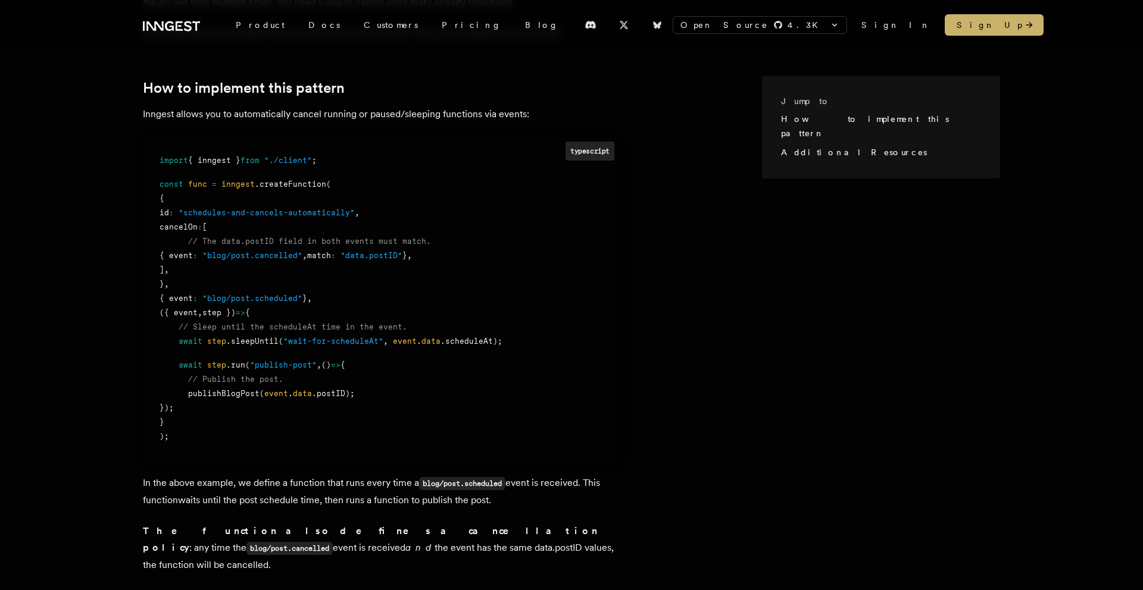
scroll to position [315, 0]
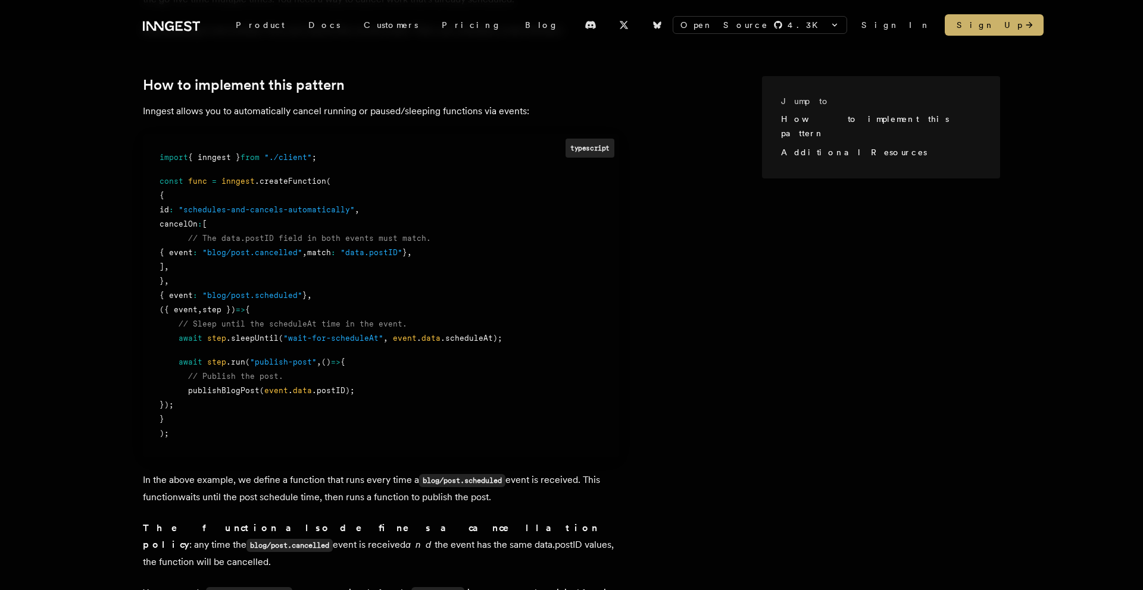
click at [252, 234] on span "// The data.postID field in both events must match." at bounding box center [309, 238] width 243 height 9
click at [252, 254] on span ""blog/post.cancelled"" at bounding box center [252, 252] width 100 height 9
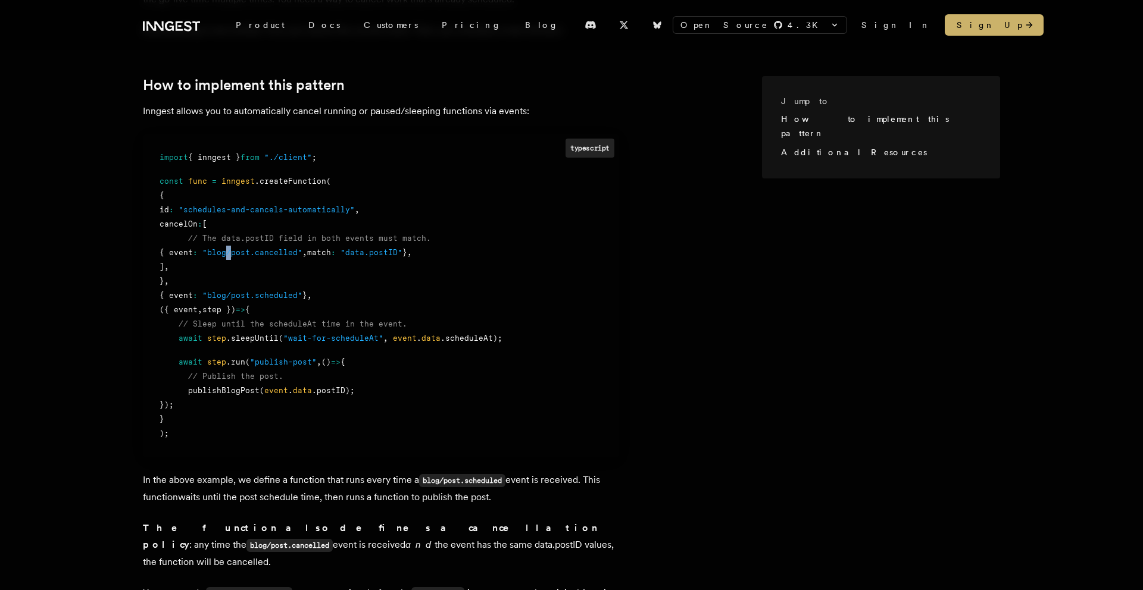
click at [252, 254] on span ""blog/post.cancelled"" at bounding box center [252, 252] width 100 height 9
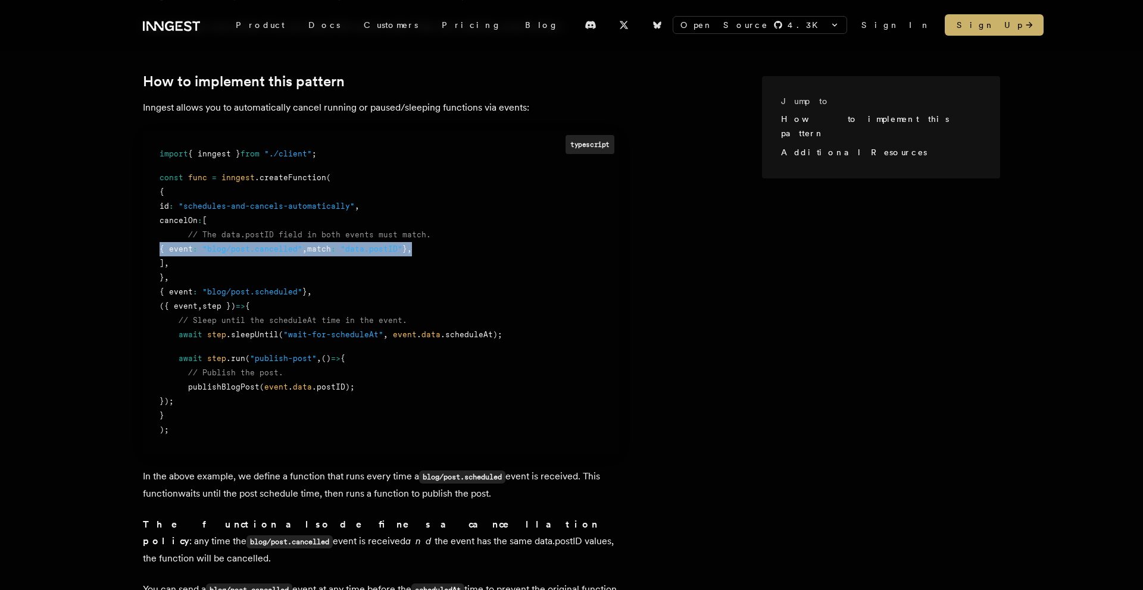
scroll to position [317, 0]
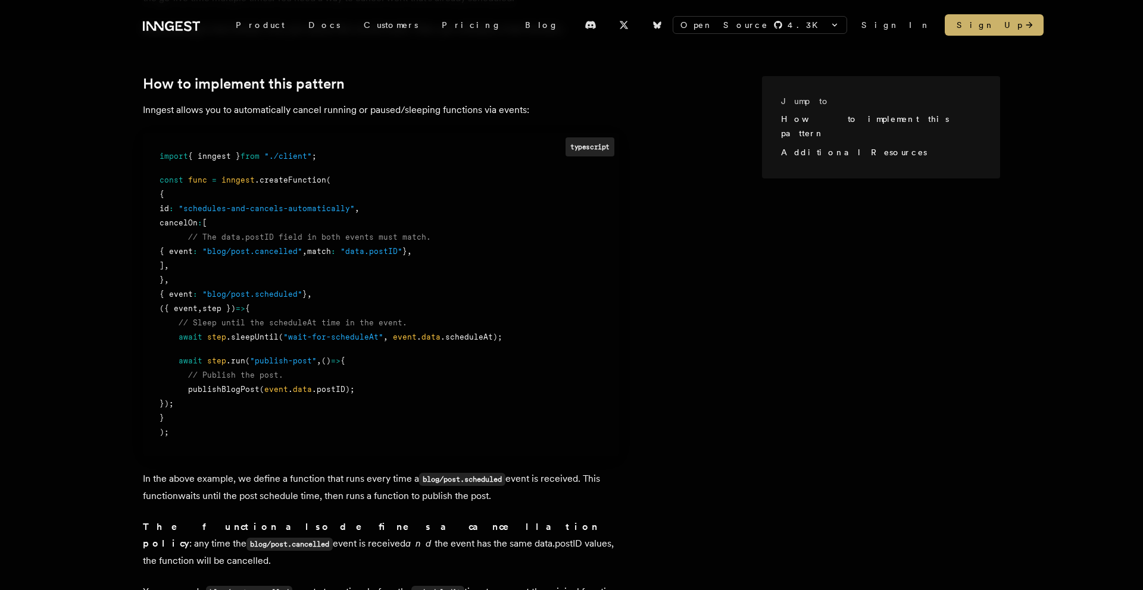
click at [240, 336] on span ".sleepUntil" at bounding box center [252, 337] width 52 height 9
click at [239, 333] on span ".sleepUntil" at bounding box center [252, 337] width 52 height 9
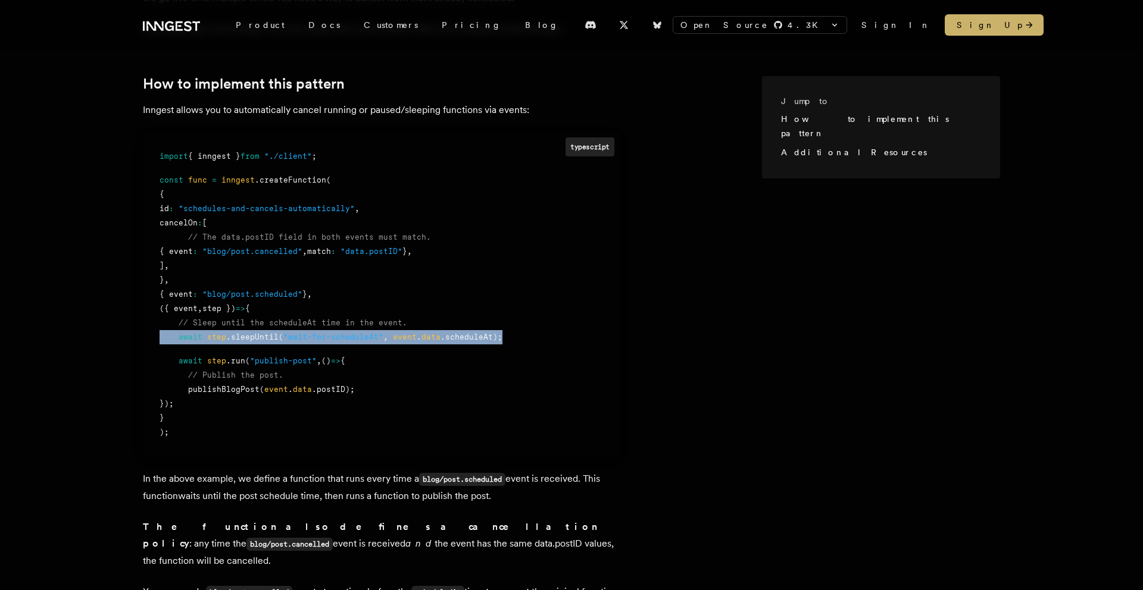
click at [239, 333] on span ".sleepUntil" at bounding box center [252, 337] width 52 height 9
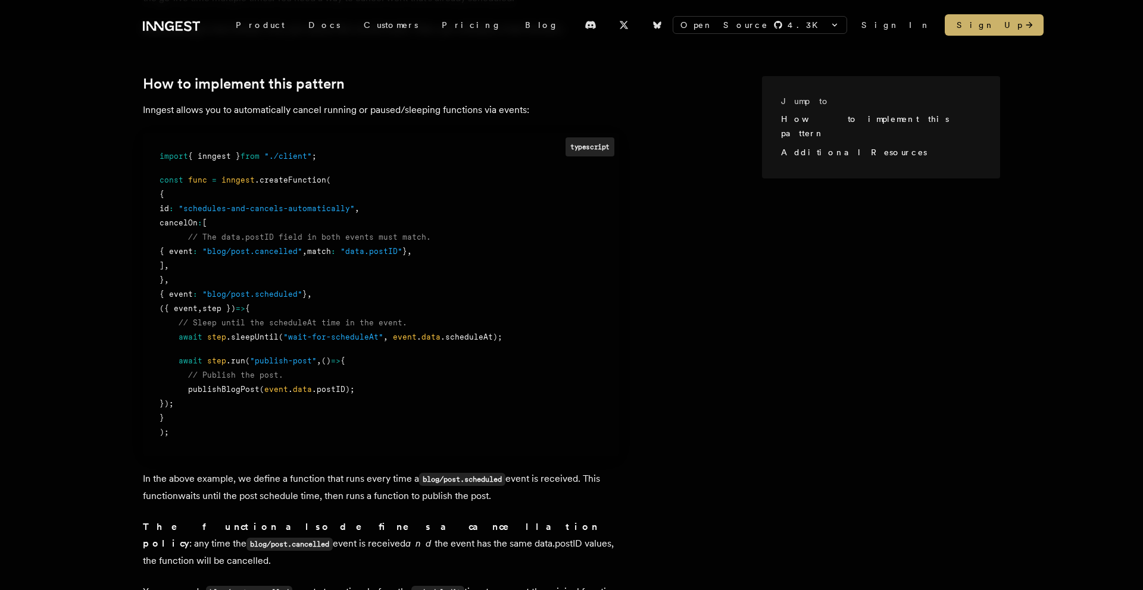
click at [229, 361] on span ".run" at bounding box center [235, 361] width 19 height 9
click at [219, 393] on span "publishBlogPost" at bounding box center [223, 389] width 71 height 9
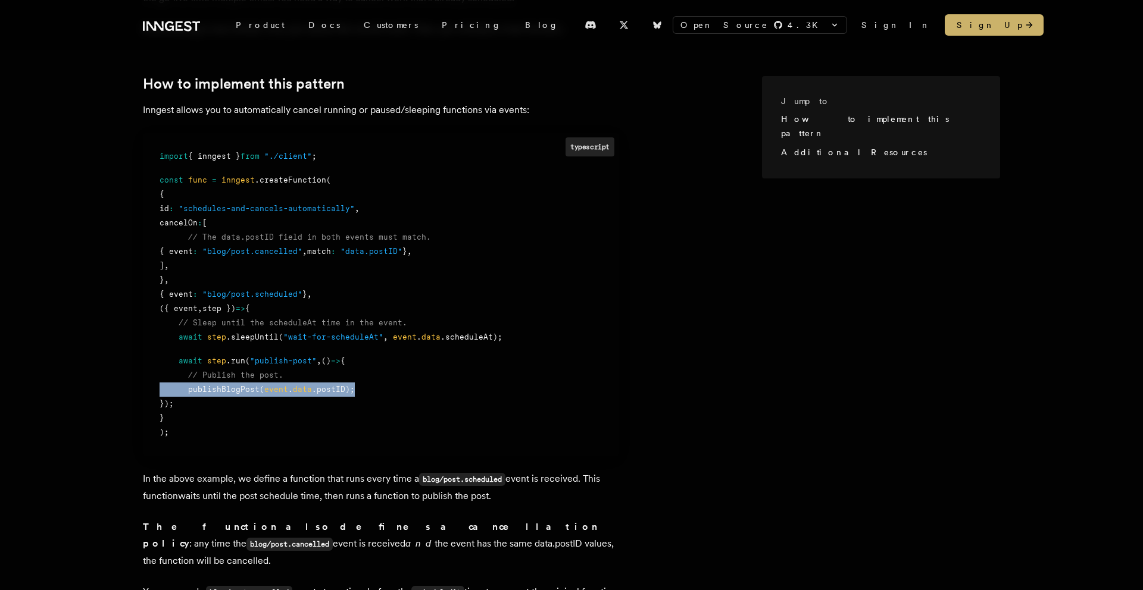
click at [219, 393] on span "publishBlogPost" at bounding box center [223, 389] width 71 height 9
click at [183, 411] on div "});" at bounding box center [381, 404] width 443 height 14
drag, startPoint x: 198, startPoint y: 406, endPoint x: 159, endPoint y: 360, distance: 60.4
click at [160, 360] on div "import { inngest } from "./client" ; const func = inngest .createFunction ( { i…" at bounding box center [381, 294] width 443 height 290
click at [197, 373] on span "// Publish the post." at bounding box center [235, 375] width 95 height 9
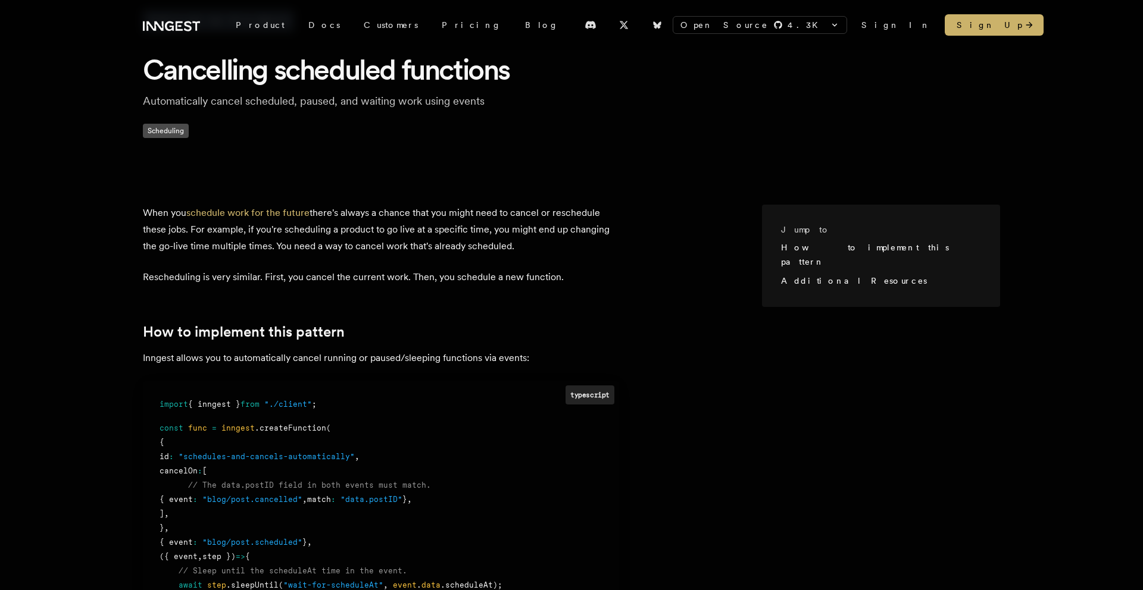
scroll to position [207, 0]
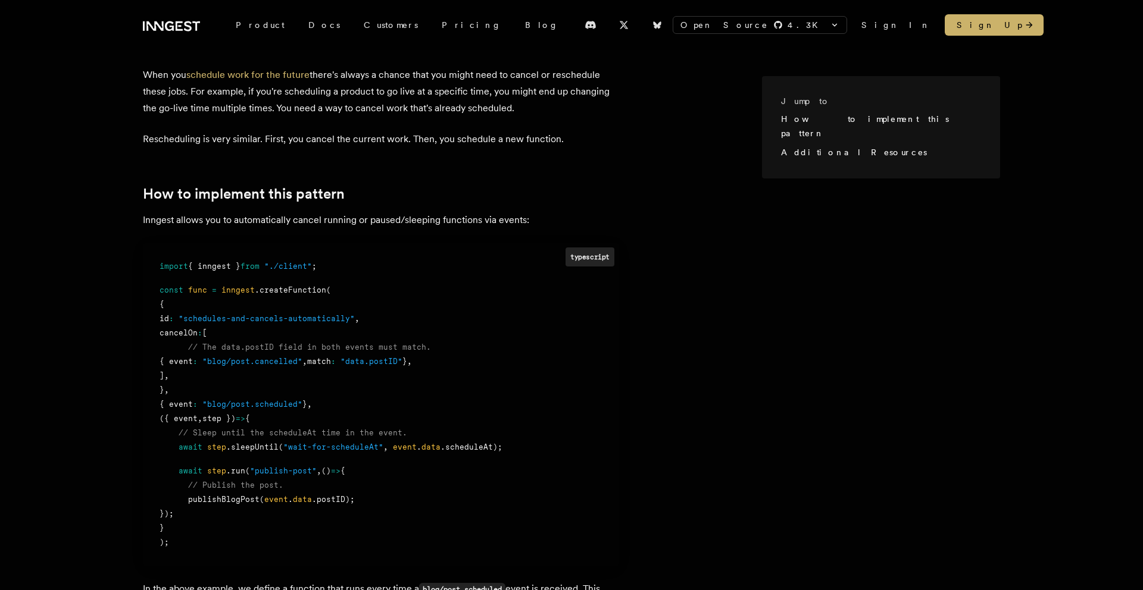
click at [426, 221] on p "Inngest allows you to automatically cancel running or paused/sleeping functions…" at bounding box center [381, 220] width 476 height 17
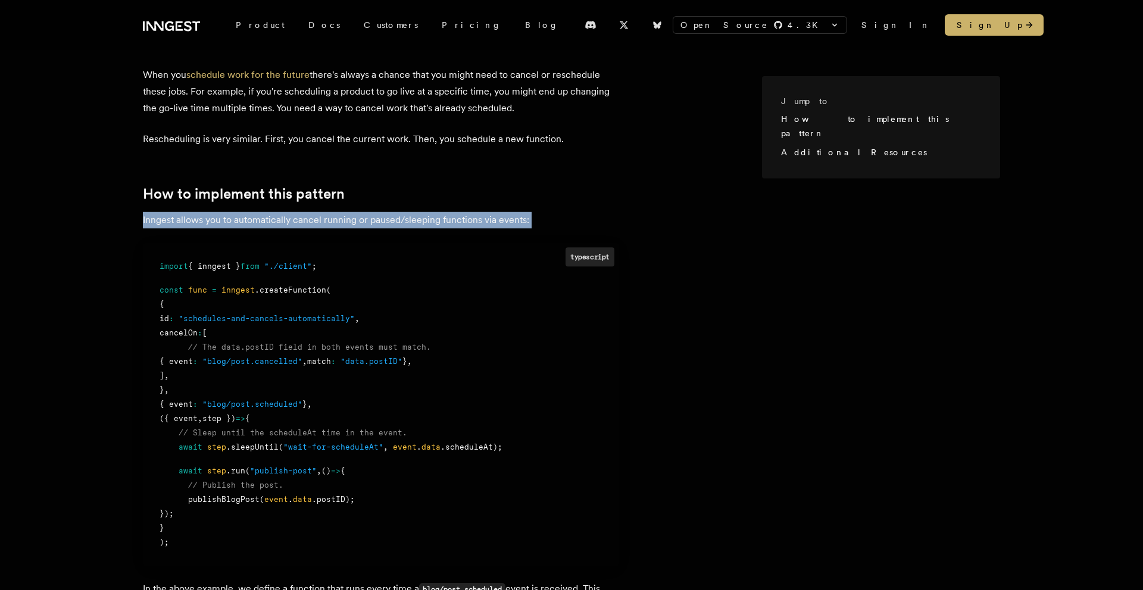
click at [426, 221] on p "Inngest allows you to automatically cancel running or paused/sleeping functions…" at bounding box center [381, 220] width 476 height 17
click at [421, 227] on p "Inngest allows you to automatically cancel running or paused/sleeping functions…" at bounding box center [381, 220] width 476 height 17
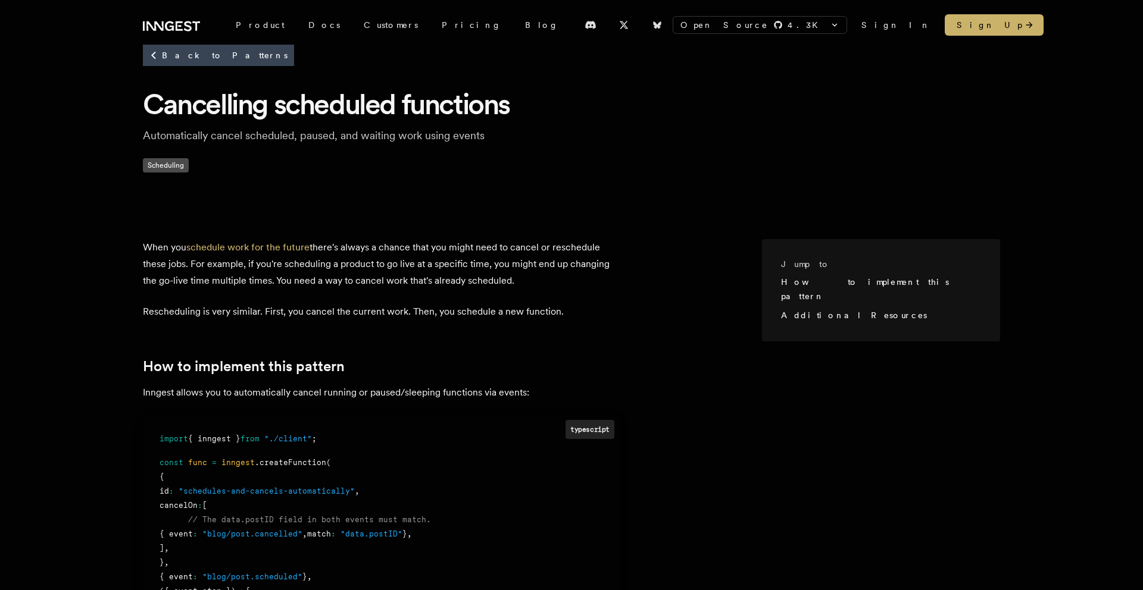
scroll to position [0, 0]
